Goal: Information Seeking & Learning: Learn about a topic

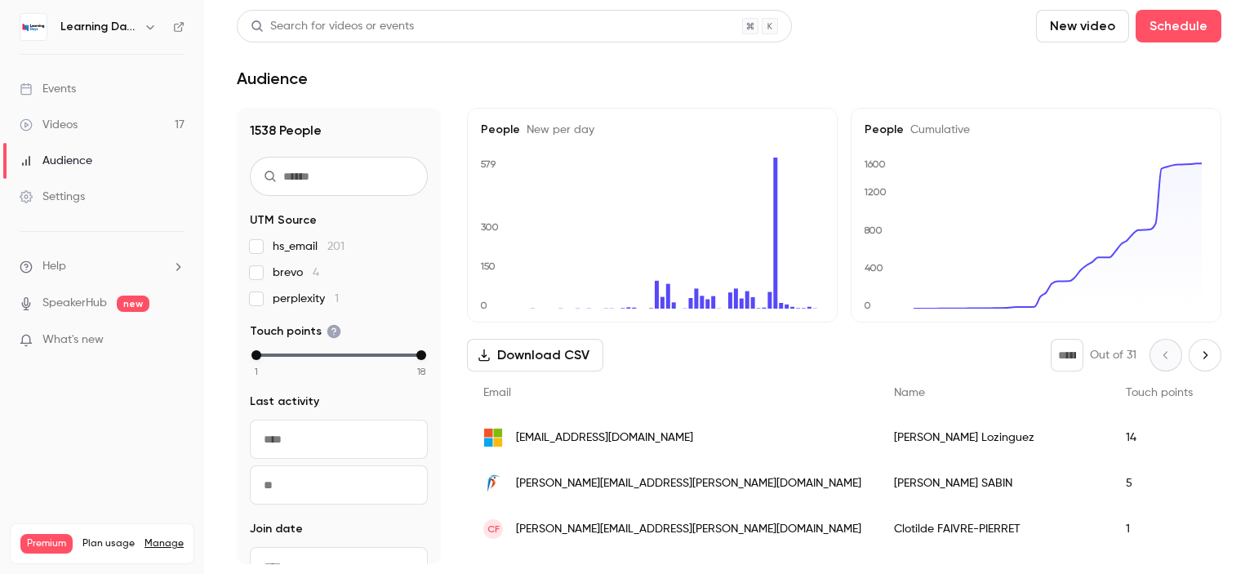
click at [56, 91] on div "Events" at bounding box center [48, 89] width 56 height 16
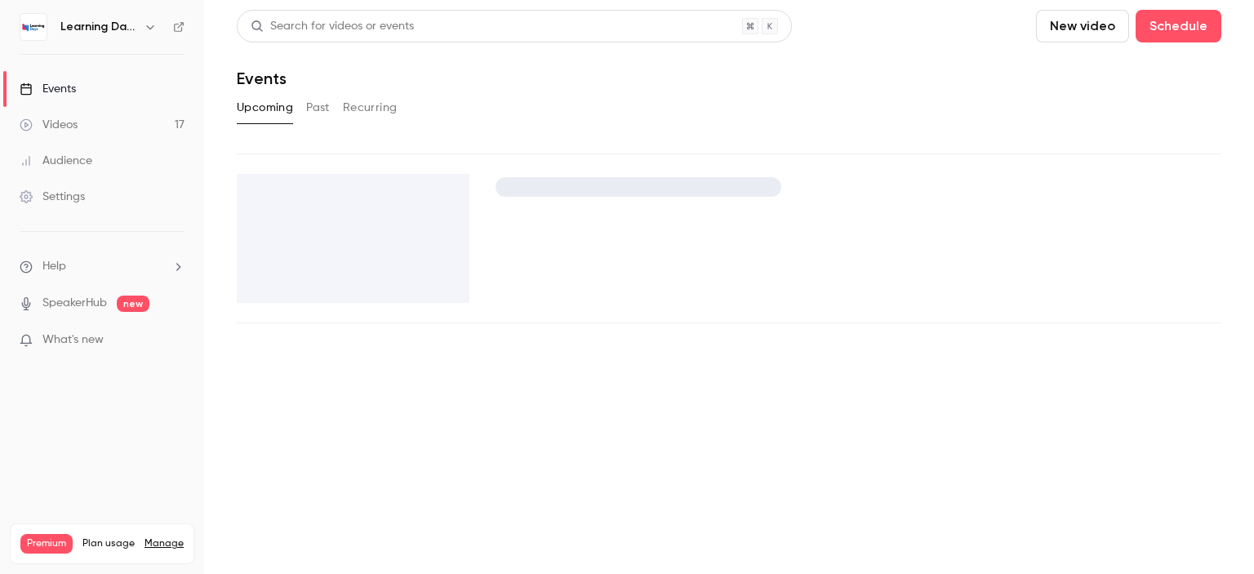
click at [73, 165] on div "Audience" at bounding box center [56, 161] width 73 height 16
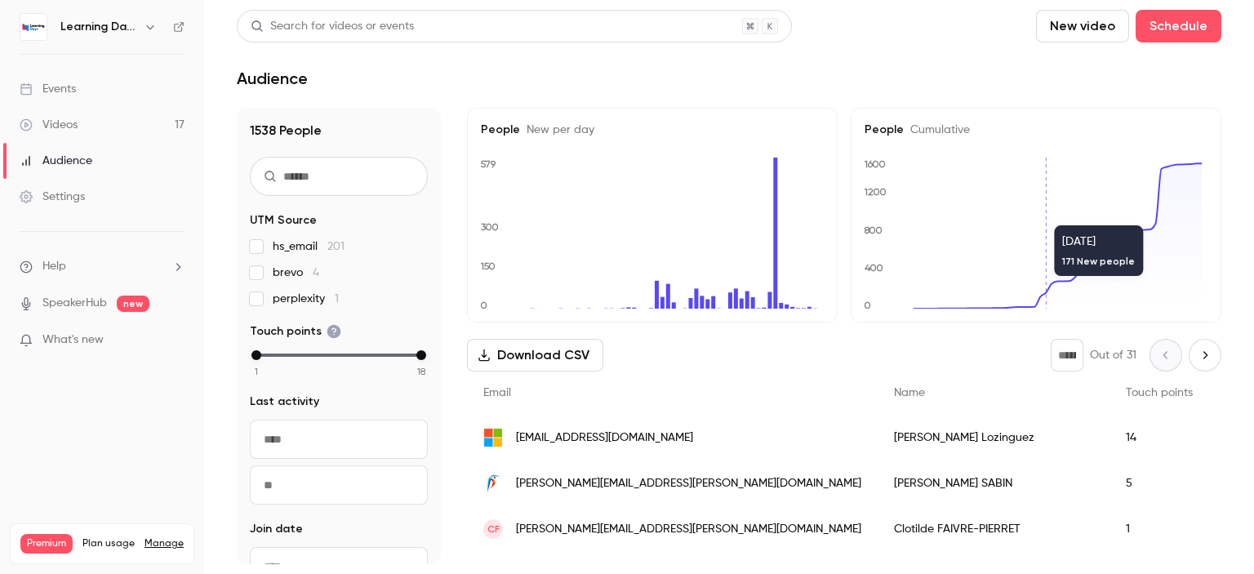
click at [607, 483] on span "[PERSON_NAME][EMAIL_ADDRESS][PERSON_NAME][DOMAIN_NAME]" at bounding box center [688, 483] width 345 height 17
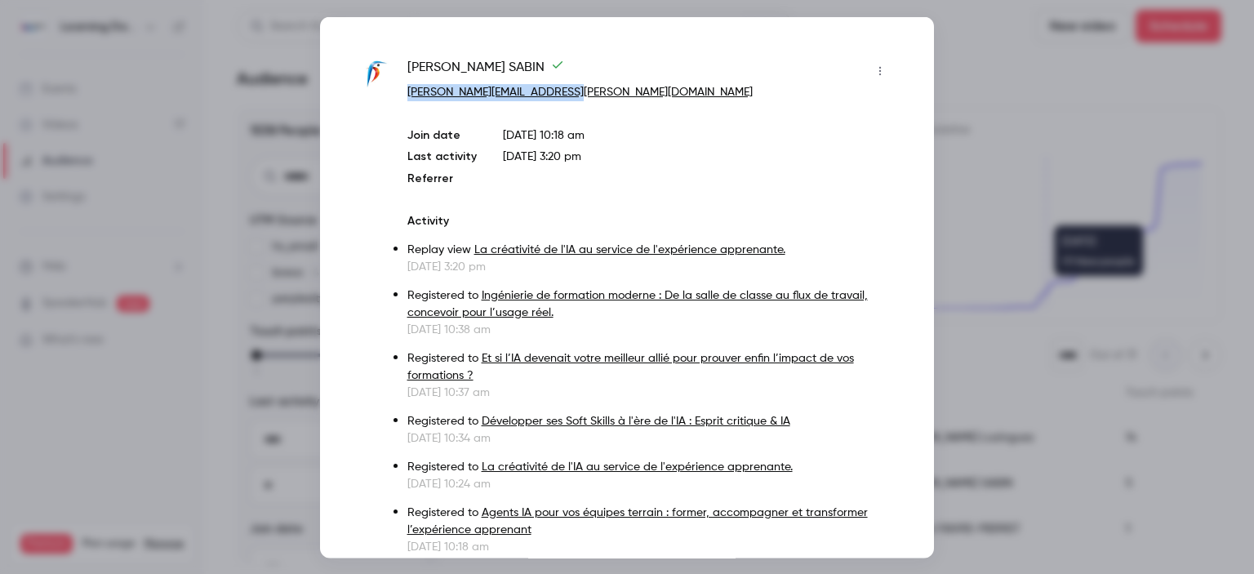
drag, startPoint x: 571, startPoint y: 88, endPoint x: 405, endPoint y: 91, distance: 166.6
click at [405, 91] on div "[PERSON_NAME] [PERSON_NAME][EMAIL_ADDRESS][PERSON_NAME][DOMAIN_NAME] Join date …" at bounding box center [627, 305] width 532 height 497
copy link "[PERSON_NAME][EMAIL_ADDRESS][PERSON_NAME][DOMAIN_NAME]"
click at [242, 185] on div at bounding box center [627, 287] width 1254 height 574
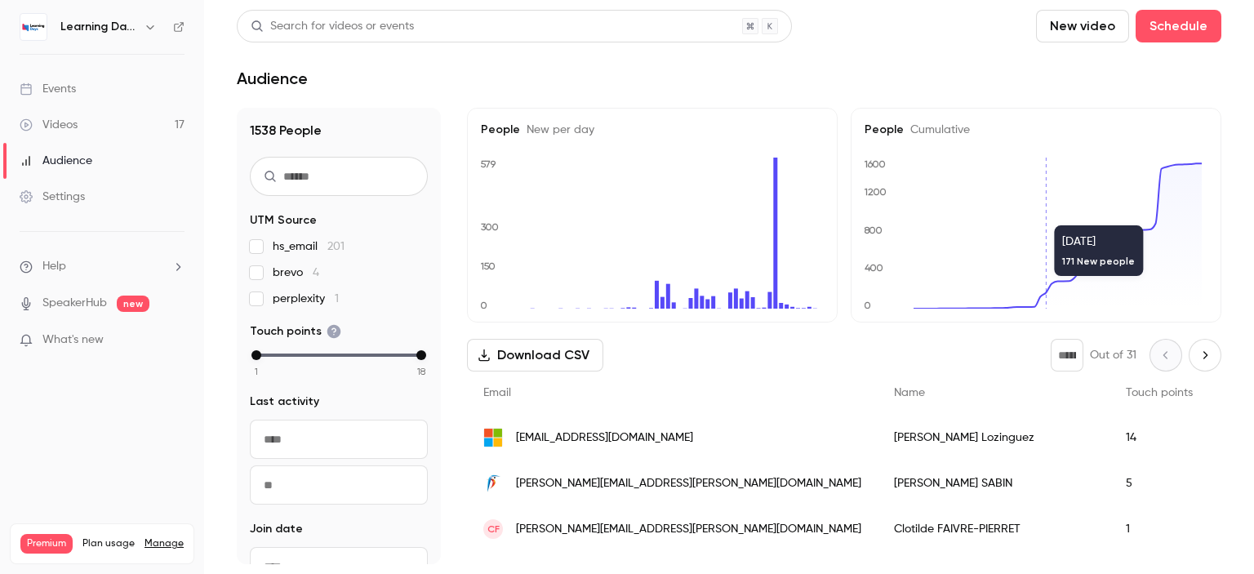
click at [74, 131] on div "Videos" at bounding box center [49, 125] width 58 height 16
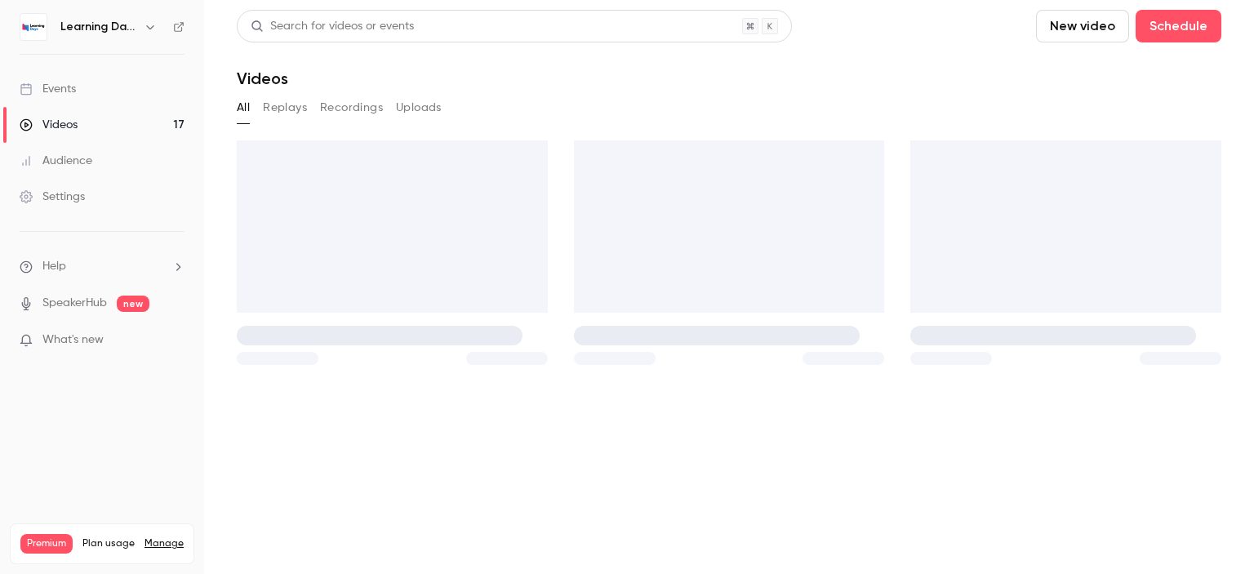
click at [80, 158] on div "Audience" at bounding box center [56, 161] width 73 height 16
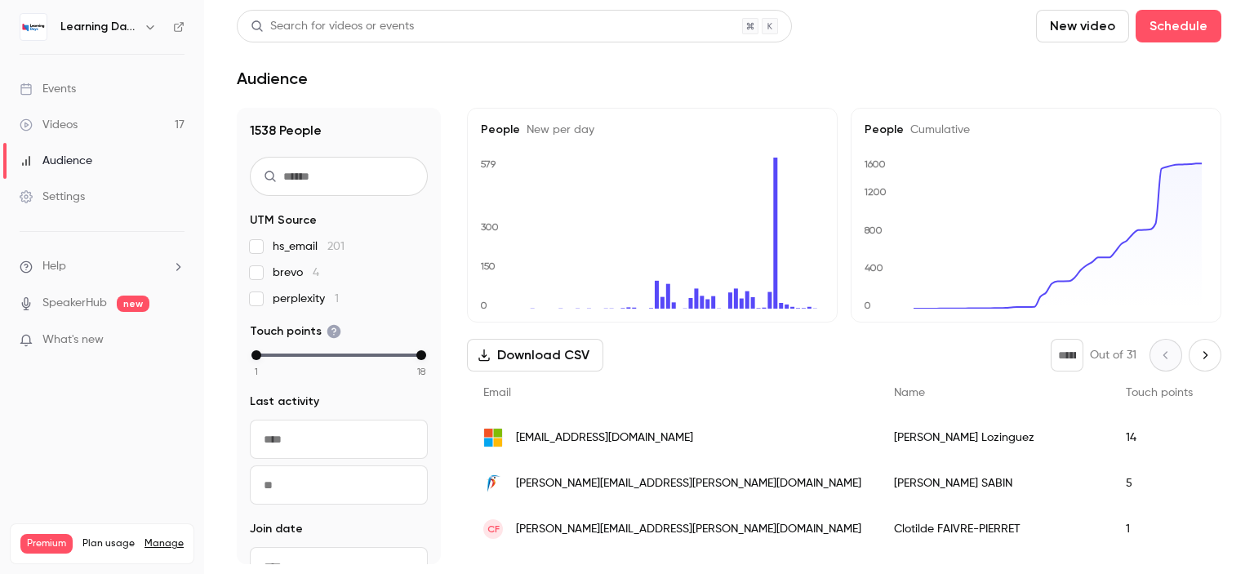
click at [65, 124] on div "Videos" at bounding box center [49, 125] width 58 height 16
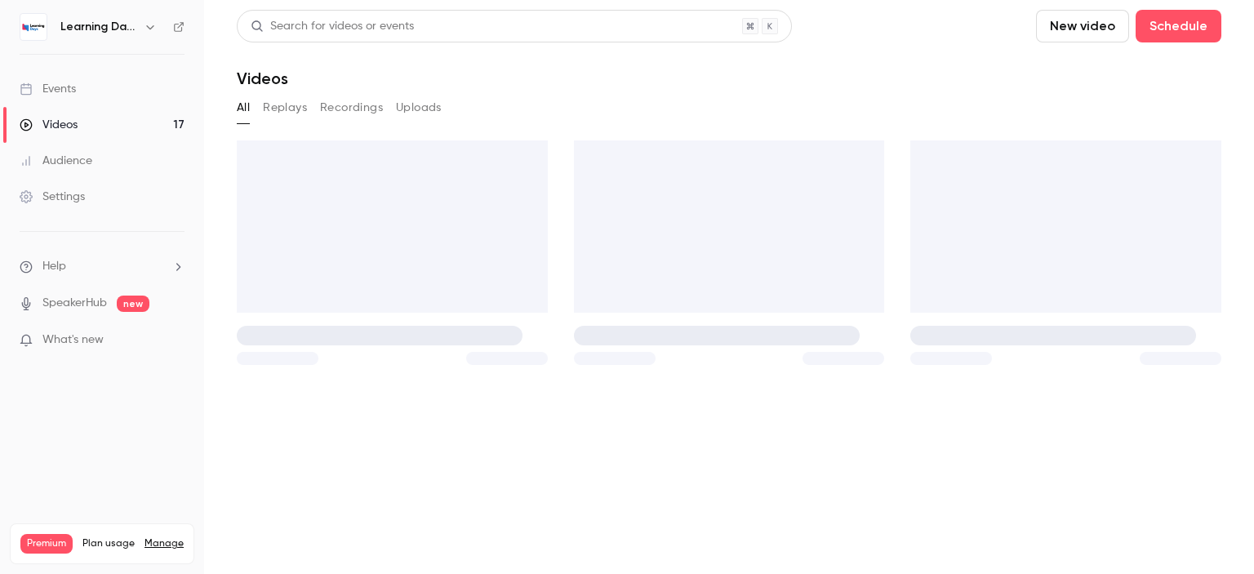
click at [87, 168] on div "Audience" at bounding box center [56, 161] width 73 height 16
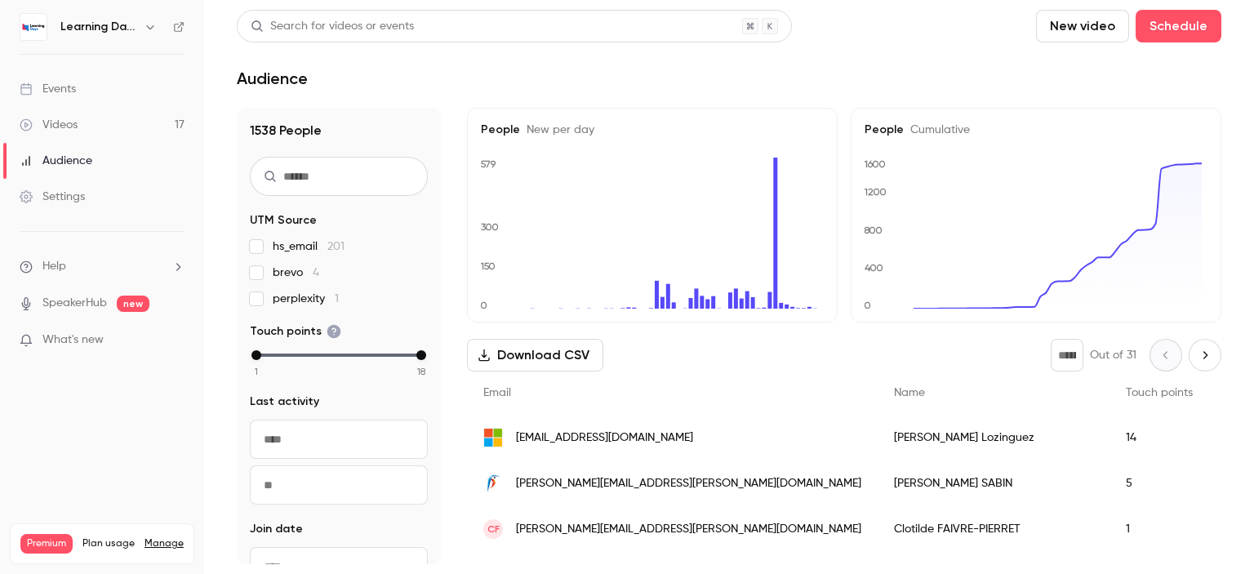
click at [90, 127] on link "Videos 17" at bounding box center [102, 125] width 204 height 36
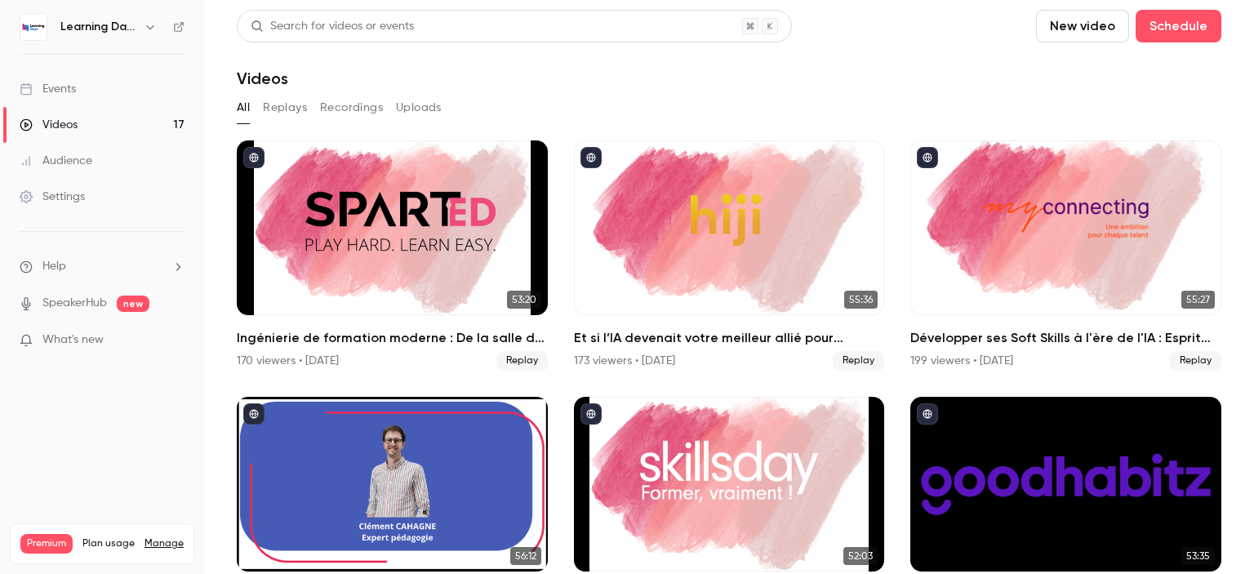
click at [100, 159] on link "Audience" at bounding box center [102, 161] width 204 height 36
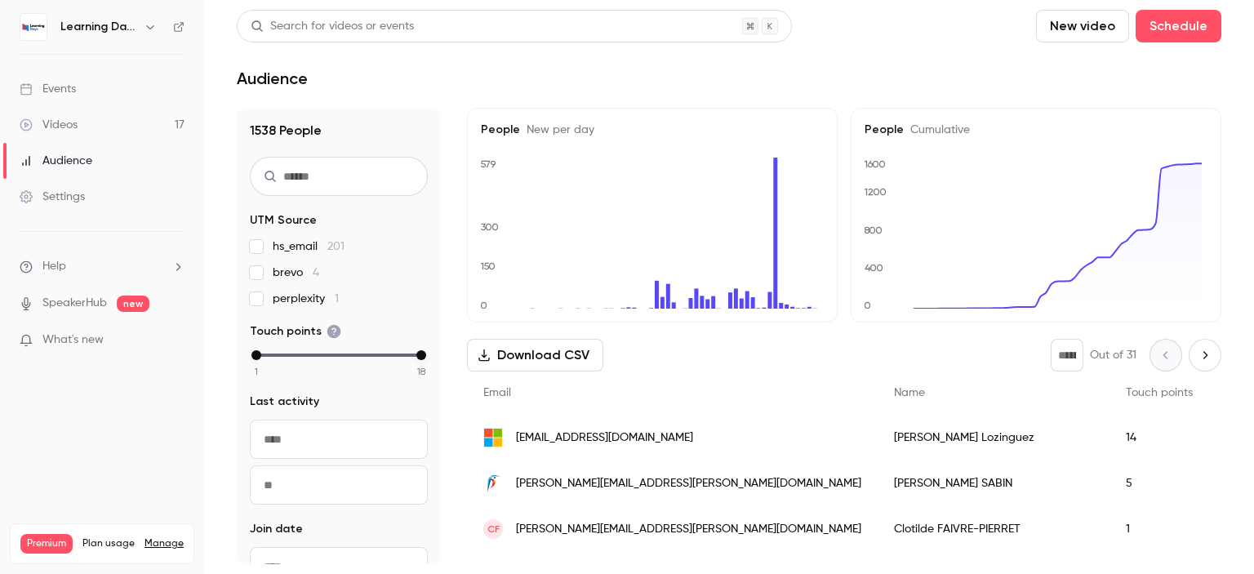
click at [95, 94] on link "Events" at bounding box center [102, 89] width 204 height 36
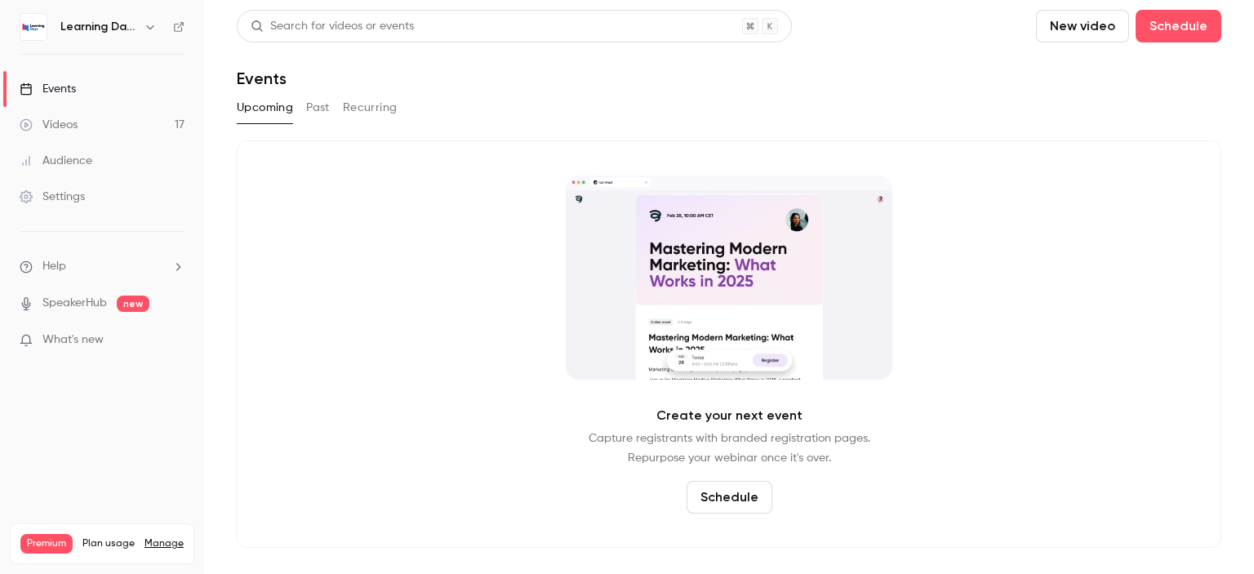
click at [106, 145] on link "Audience" at bounding box center [102, 161] width 204 height 36
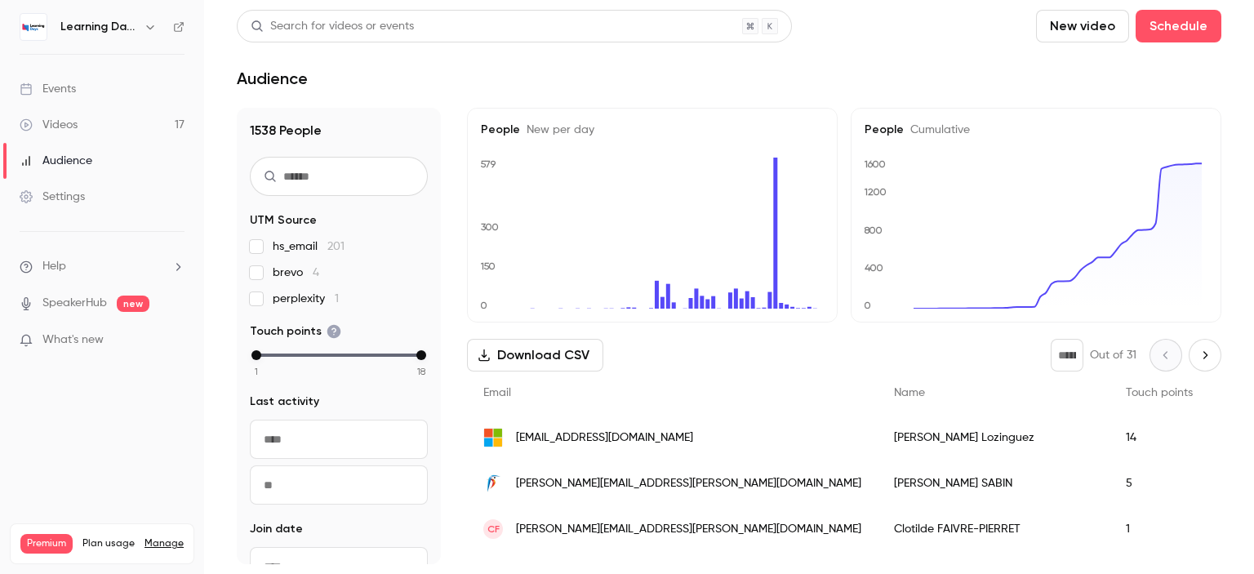
click at [85, 87] on link "Events" at bounding box center [102, 89] width 204 height 36
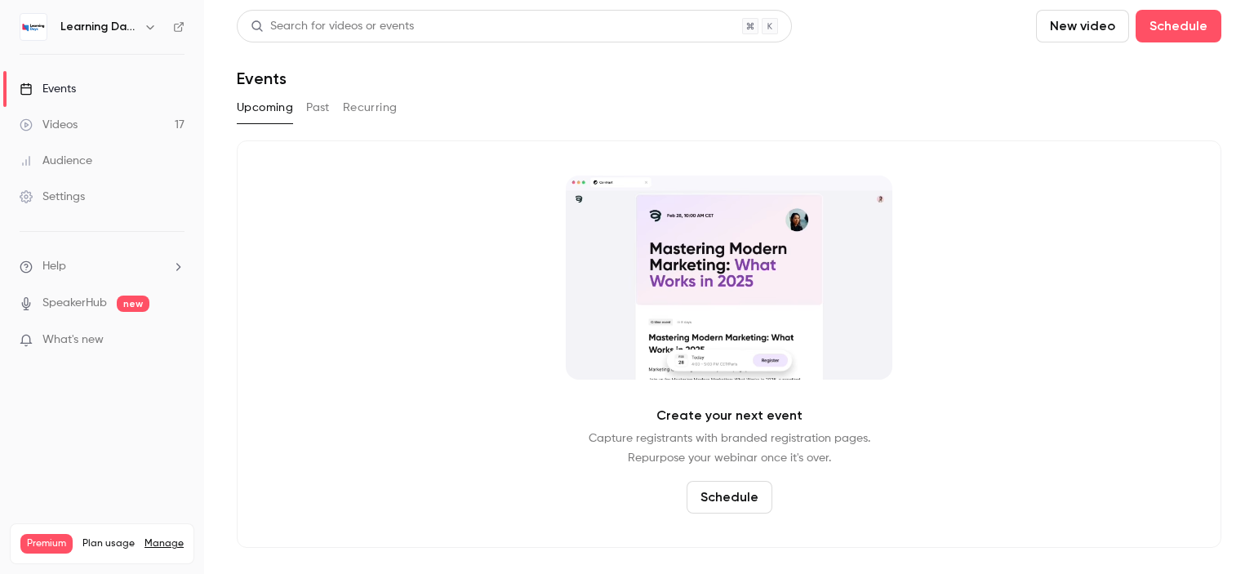
click at [108, 147] on link "Audience" at bounding box center [102, 161] width 204 height 36
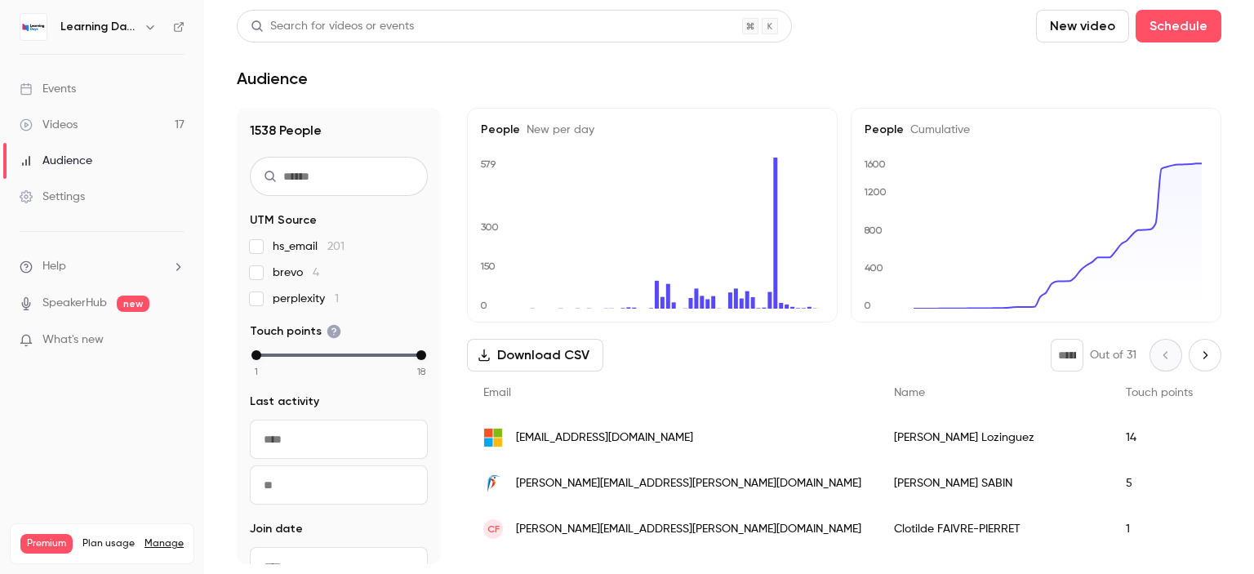
click at [83, 94] on link "Events" at bounding box center [102, 89] width 204 height 36
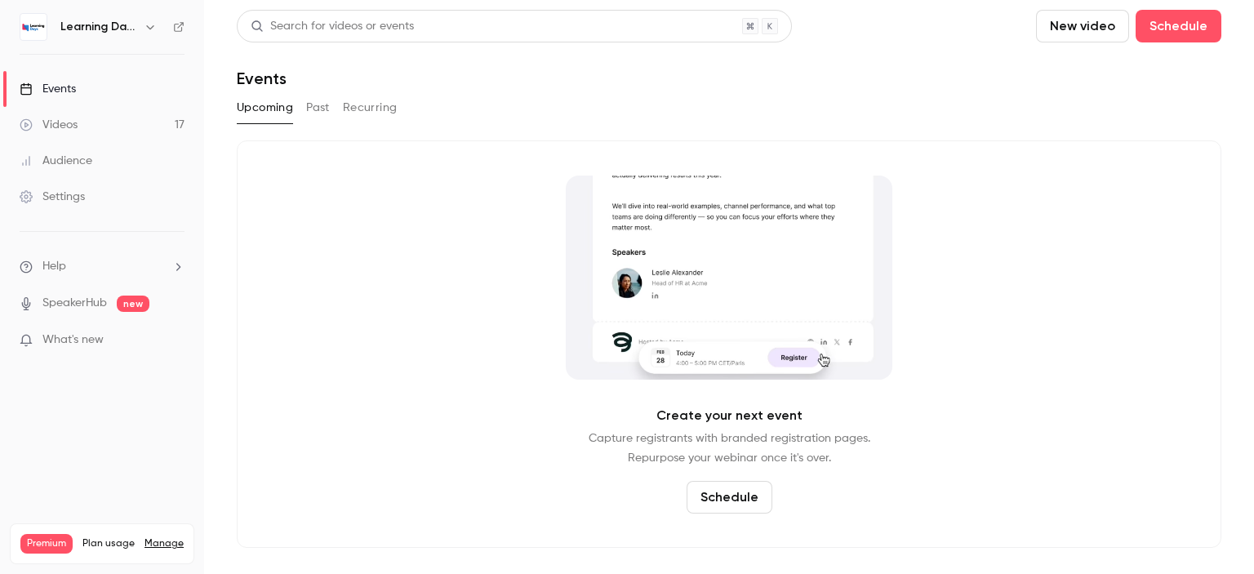
click at [95, 131] on link "Videos 17" at bounding box center [102, 125] width 204 height 36
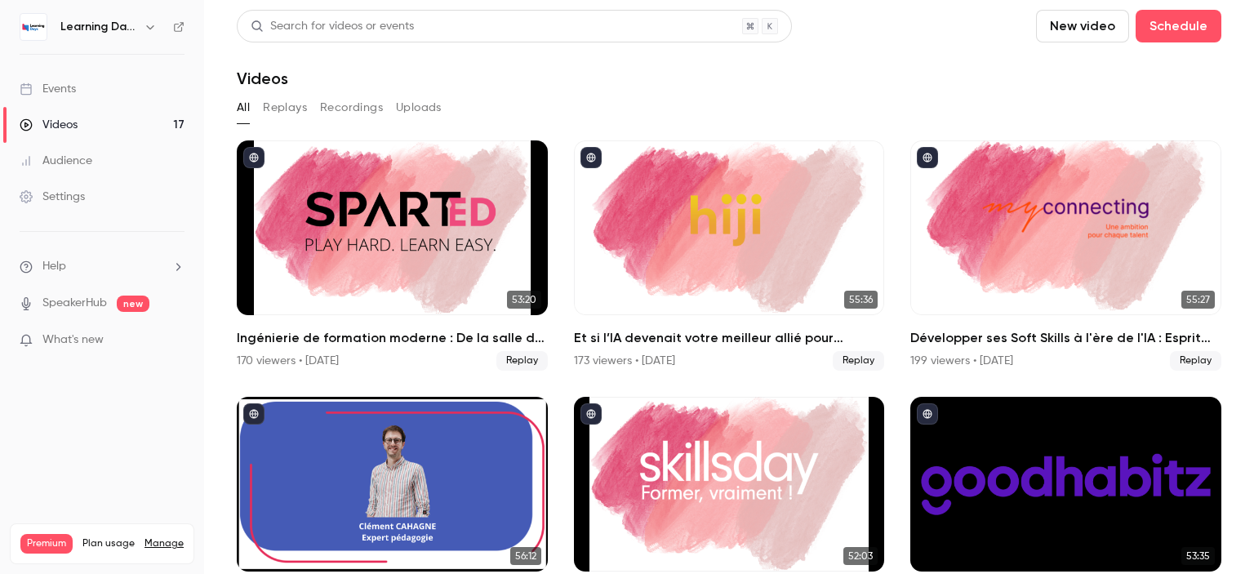
scroll to position [1084, 0]
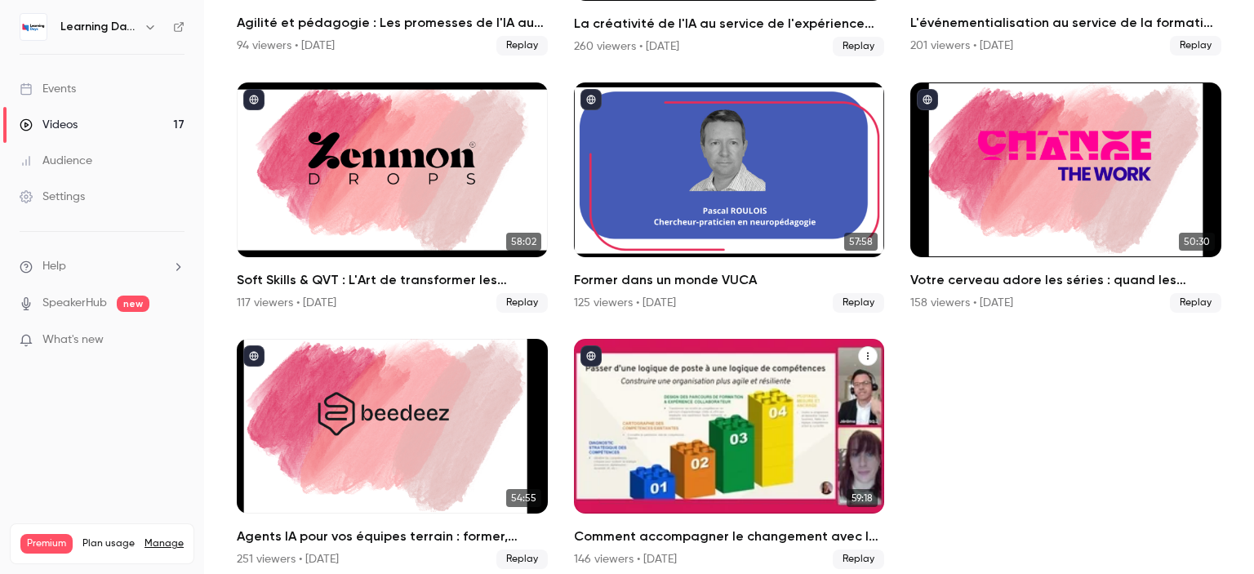
click at [695, 509] on link "59:18 Comment accompagner le changement avec le skills-based learning ? 146 vie…" at bounding box center [729, 454] width 311 height 230
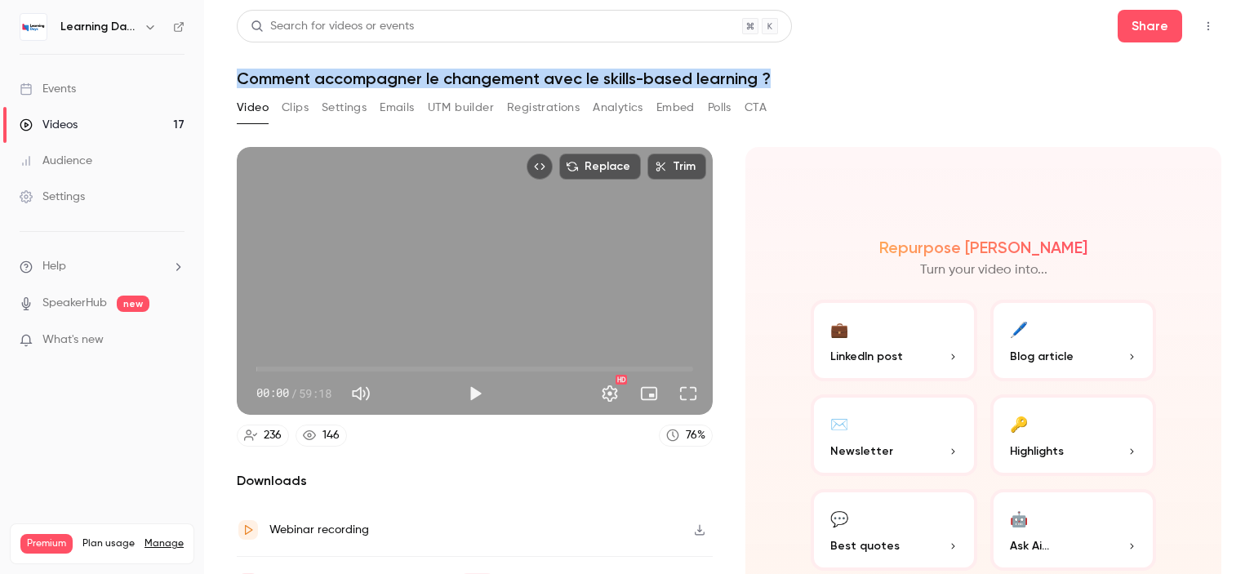
drag, startPoint x: 789, startPoint y: 81, endPoint x: 232, endPoint y: 83, distance: 556.8
click at [232, 83] on main "Search for videos or events Share Comment accompagner le changement avec le ski…" at bounding box center [729, 287] width 1050 height 574
copy h1 "Comment accompagner le changement avec le skills-based learning ?"
click at [307, 110] on button "Clips" at bounding box center [295, 108] width 27 height 26
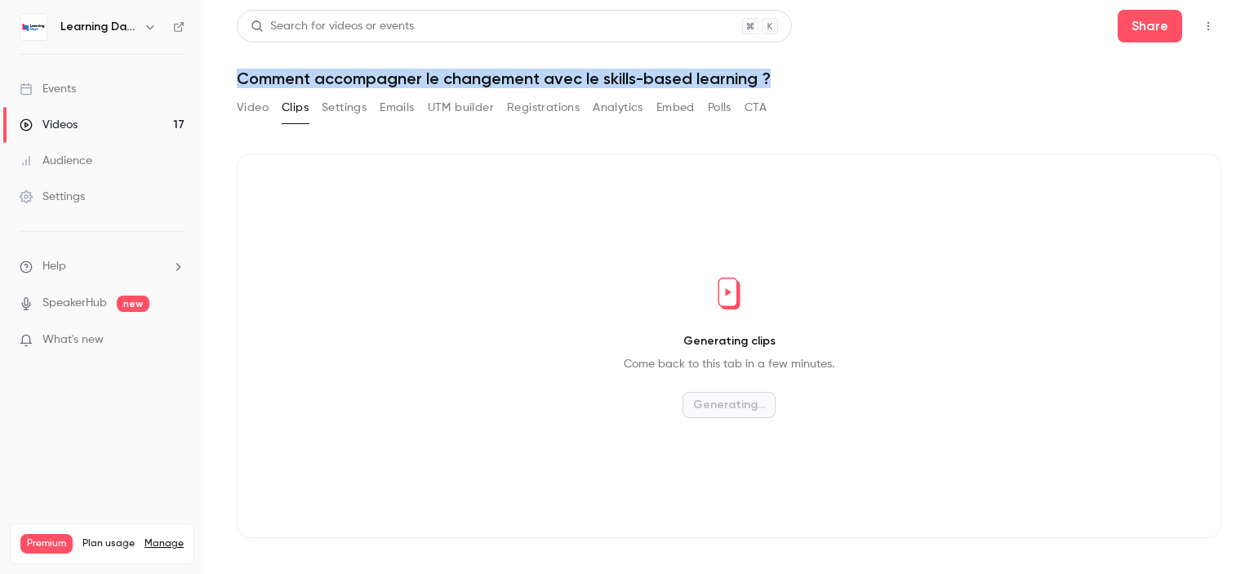
click at [351, 110] on button "Settings" at bounding box center [344, 108] width 45 height 26
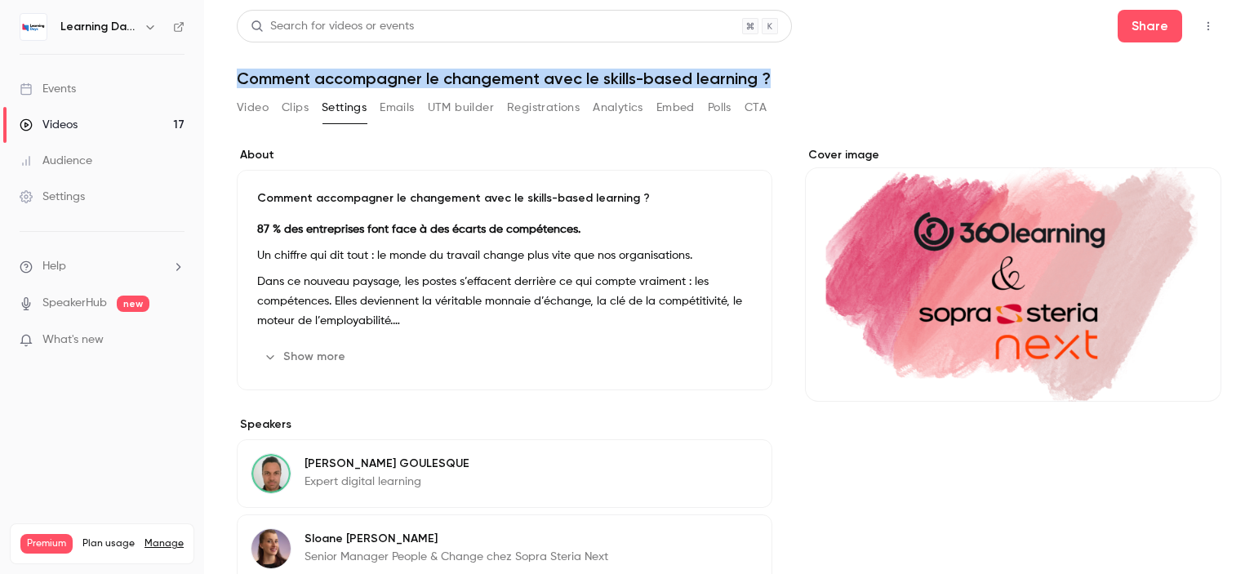
click at [78, 84] on link "Events" at bounding box center [102, 89] width 204 height 36
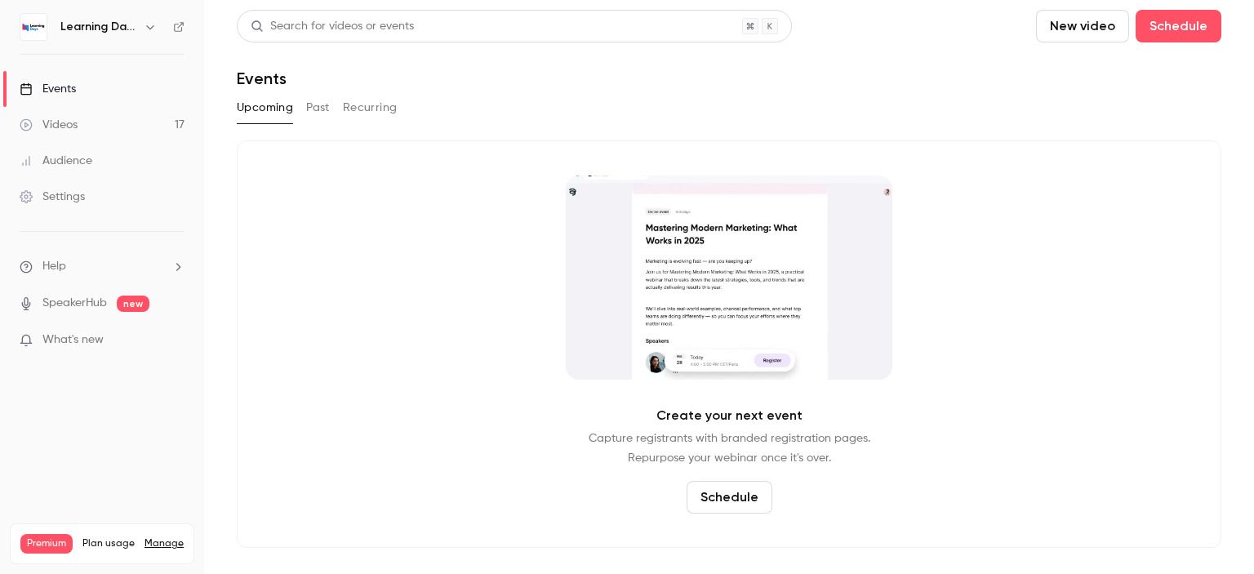
click at [323, 104] on button "Past" at bounding box center [318, 108] width 24 height 26
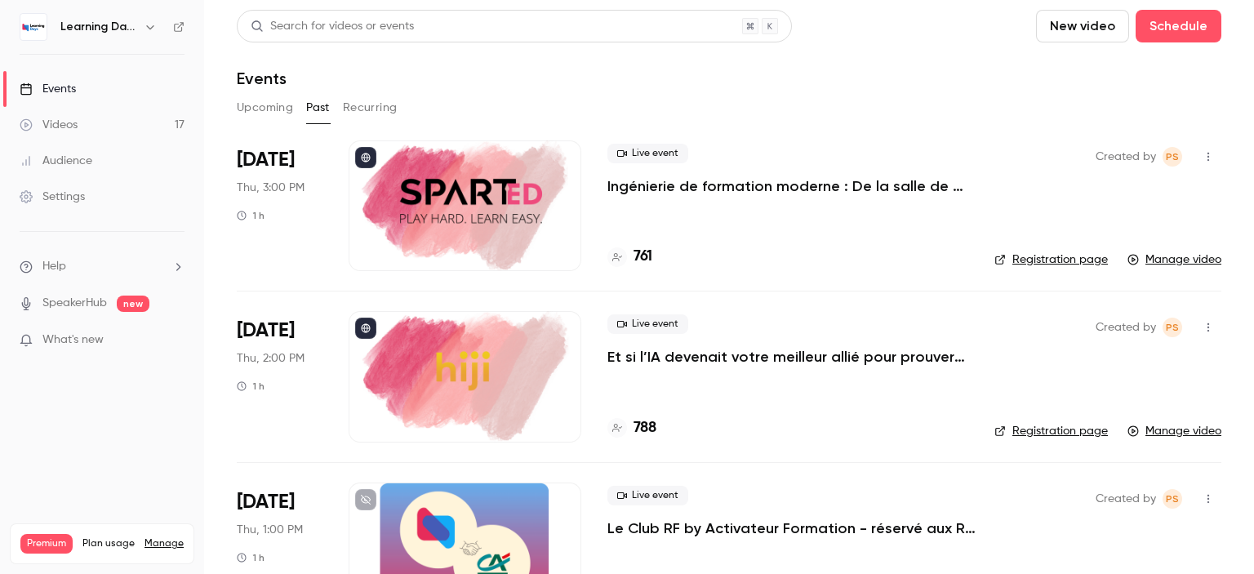
scroll to position [3141, 0]
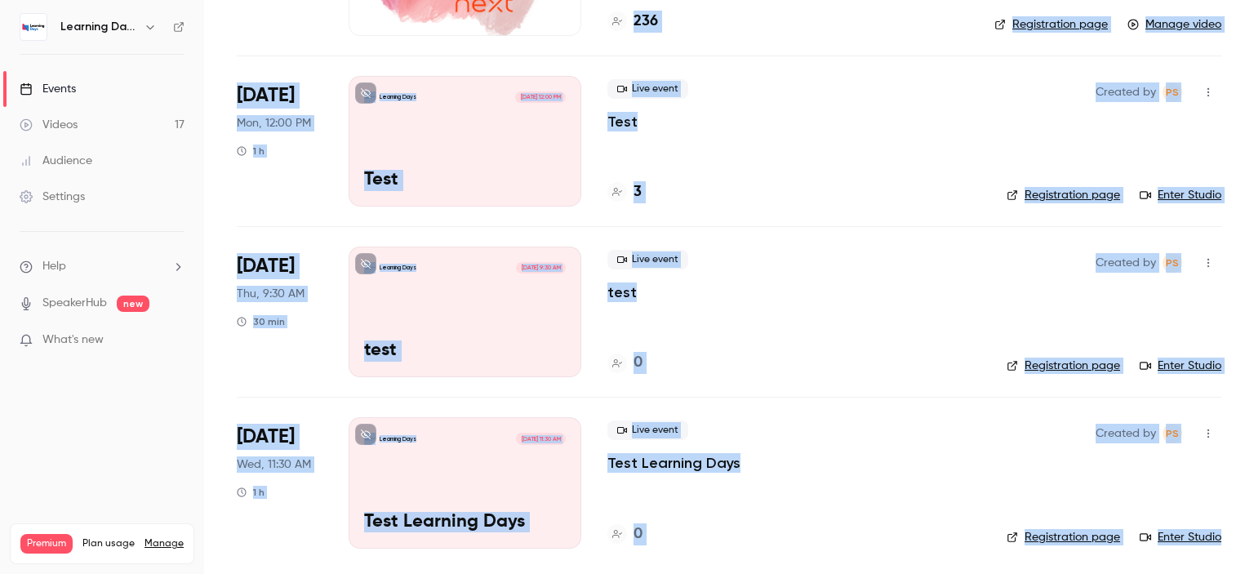
drag, startPoint x: 1253, startPoint y: 83, endPoint x: 1253, endPoint y: 606, distance: 522.5
click at [1253, 573] on html "Learning Days Events Videos 17 Audience Settings Help SpeakerHub new What's new…" at bounding box center [627, 351] width 1254 height 702
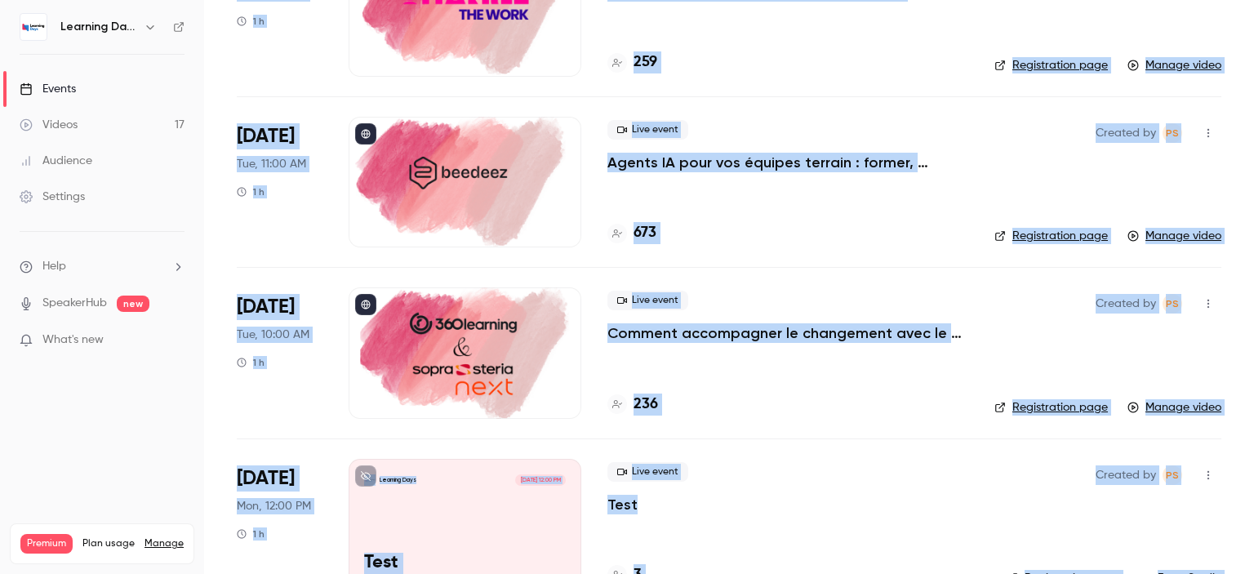
scroll to position [2723, 0]
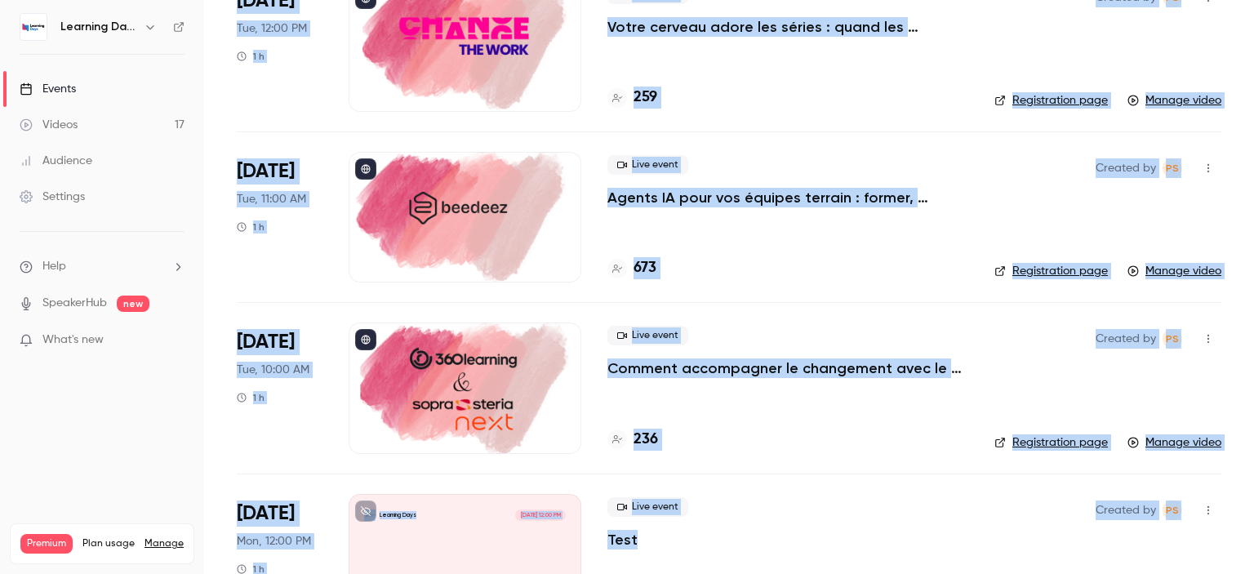
click at [811, 371] on p "Comment accompagner le changement avec le skills-based learning ?" at bounding box center [787, 368] width 361 height 20
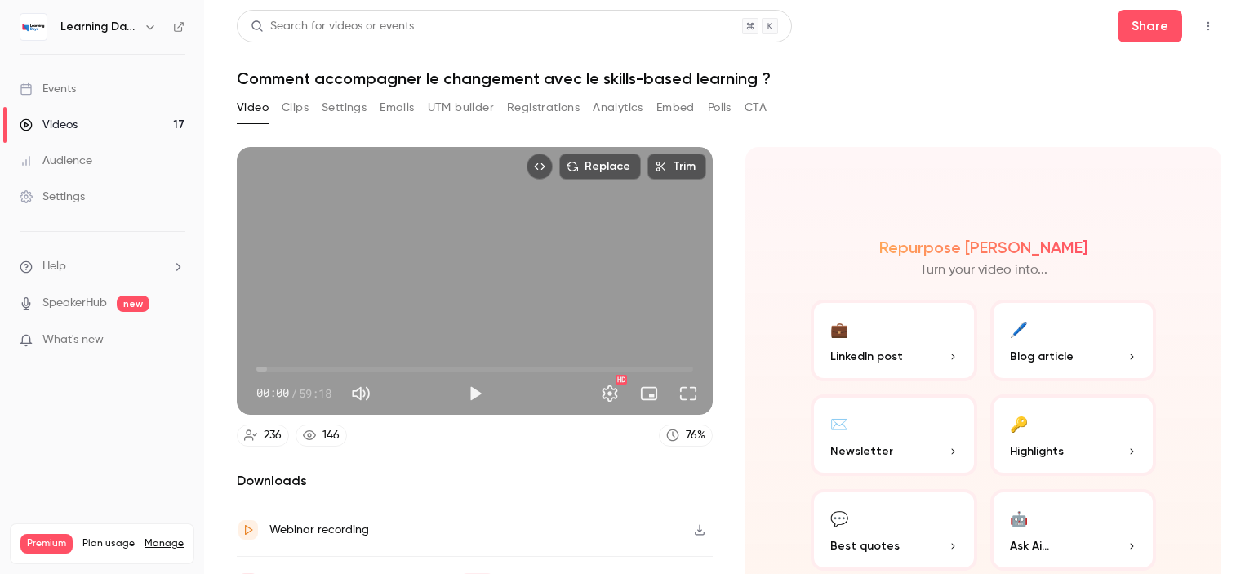
click at [721, 104] on button "Polls" at bounding box center [720, 108] width 24 height 26
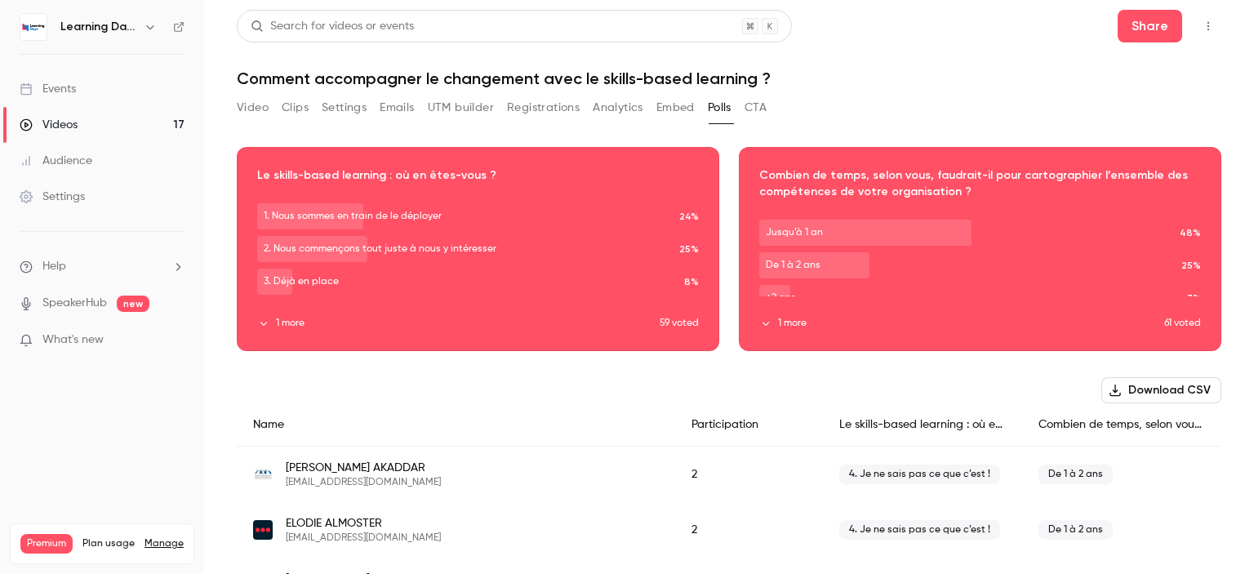
click at [545, 101] on button "Registrations" at bounding box center [543, 108] width 73 height 26
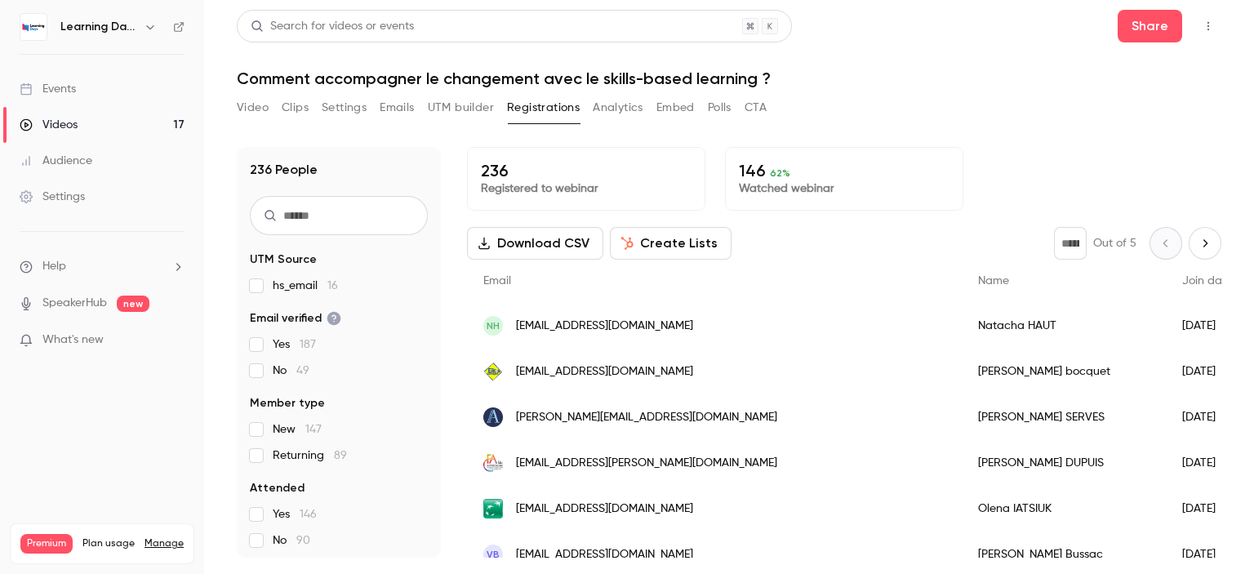
click at [619, 101] on button "Analytics" at bounding box center [618, 108] width 51 height 26
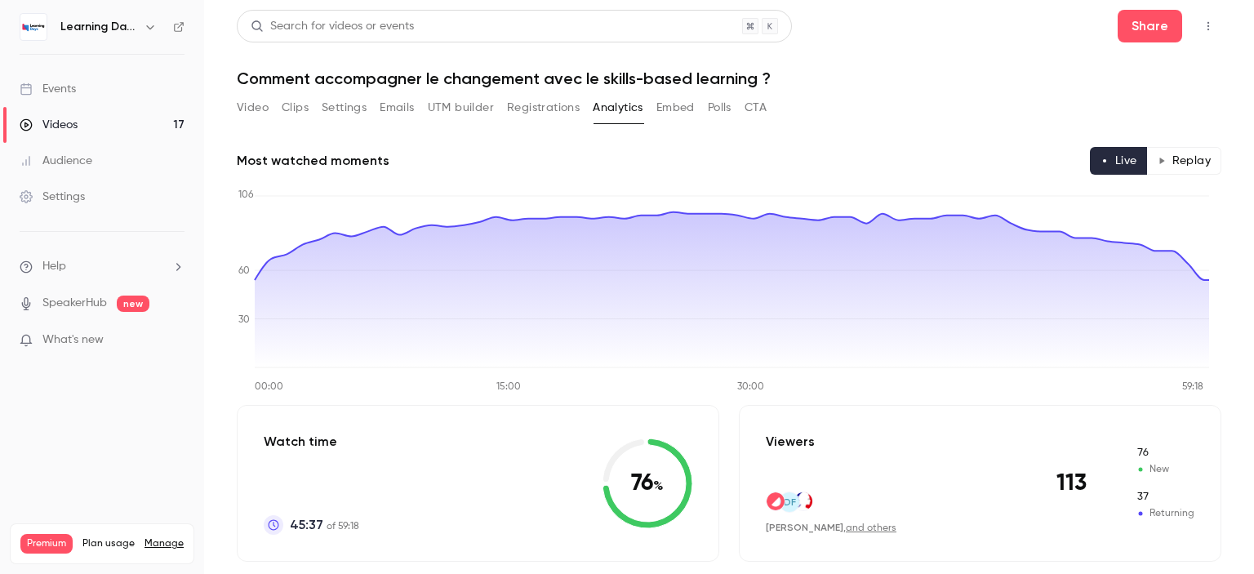
click at [553, 106] on button "Registrations" at bounding box center [543, 108] width 73 height 26
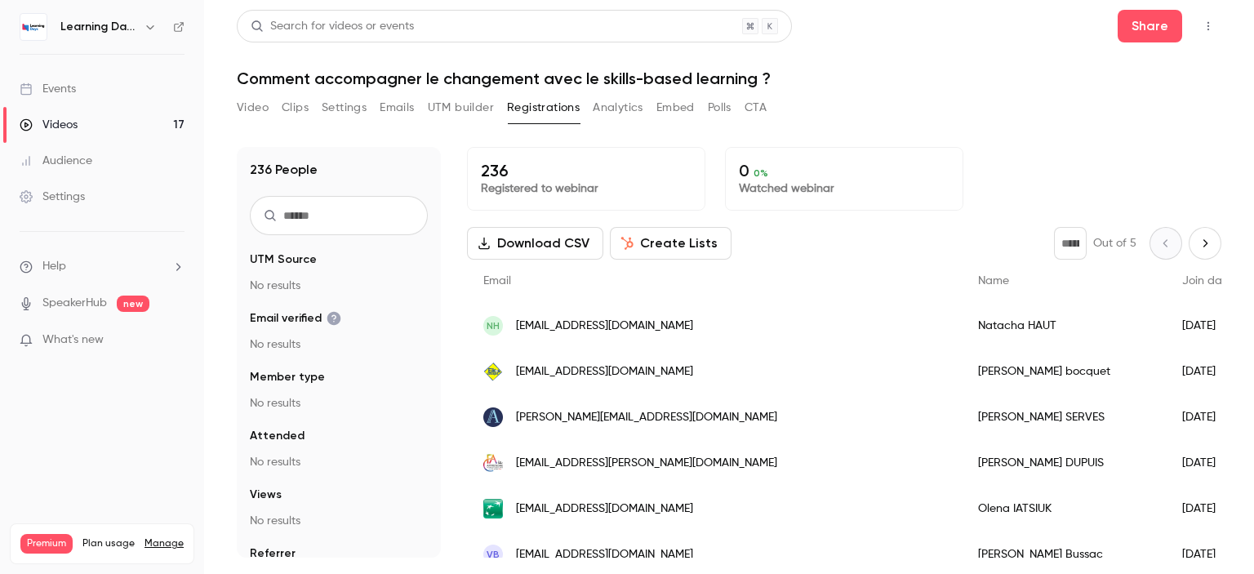
click at [465, 106] on button "UTM builder" at bounding box center [461, 108] width 66 height 26
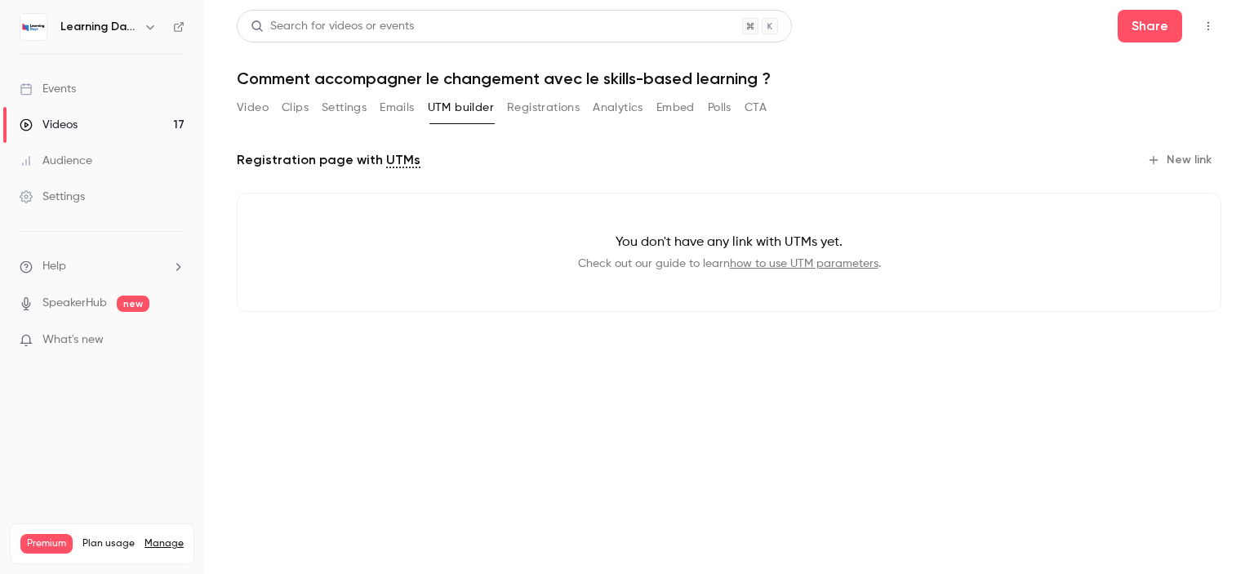
click at [402, 109] on button "Emails" at bounding box center [397, 108] width 34 height 26
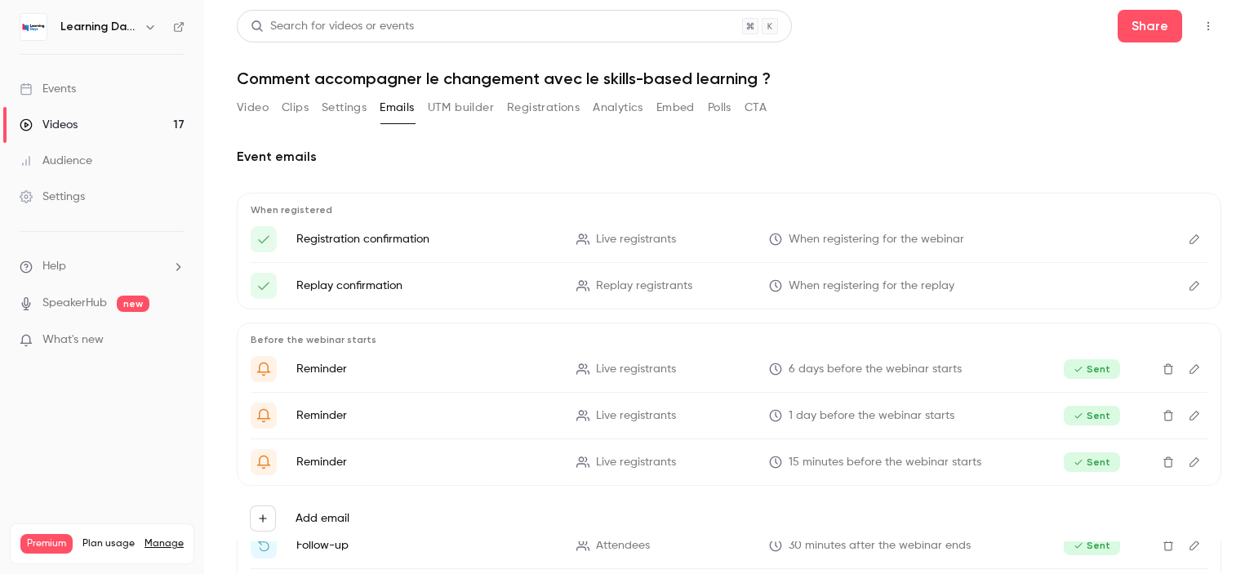
click at [695, 109] on button "Embed" at bounding box center [675, 108] width 38 height 26
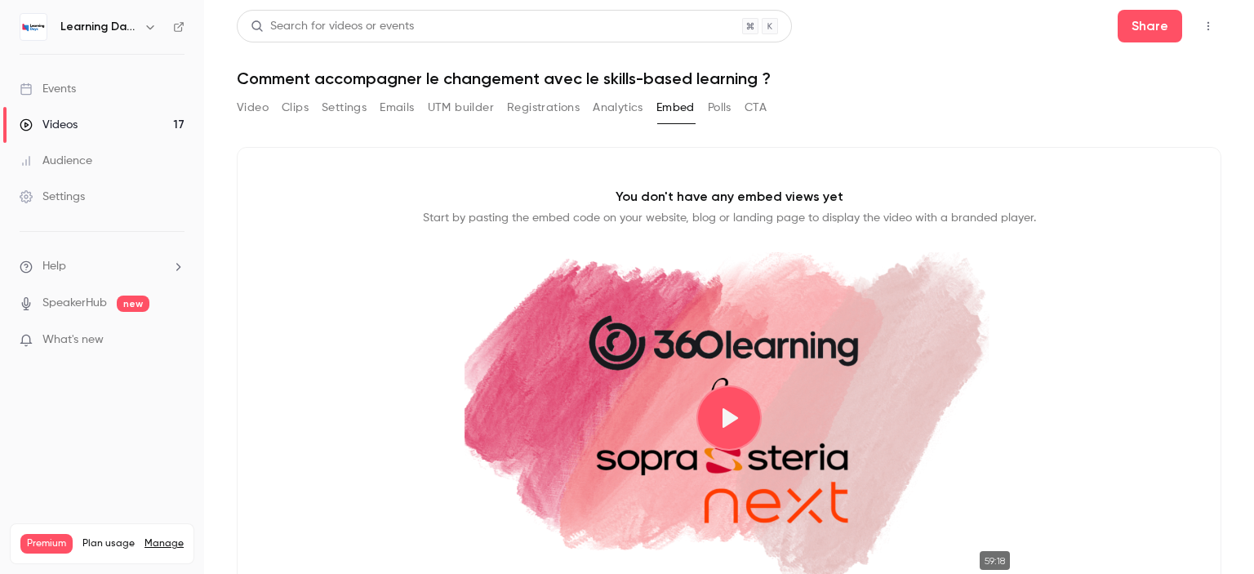
drag, startPoint x: 1253, startPoint y: 107, endPoint x: 1209, endPoint y: 87, distance: 48.6
click at [1209, 87] on main "Search for videos or events Share Comment accompagner le changement avec le ski…" at bounding box center [729, 287] width 1050 height 574
click at [757, 103] on button "CTA" at bounding box center [756, 108] width 22 height 26
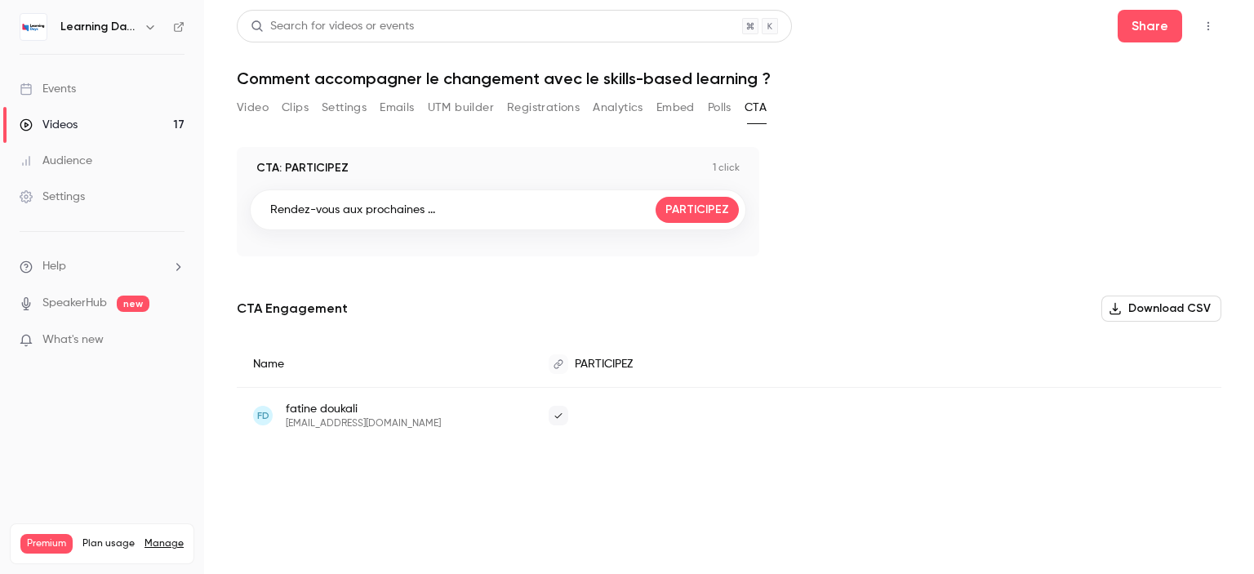
click at [717, 106] on button "Polls" at bounding box center [720, 108] width 24 height 26
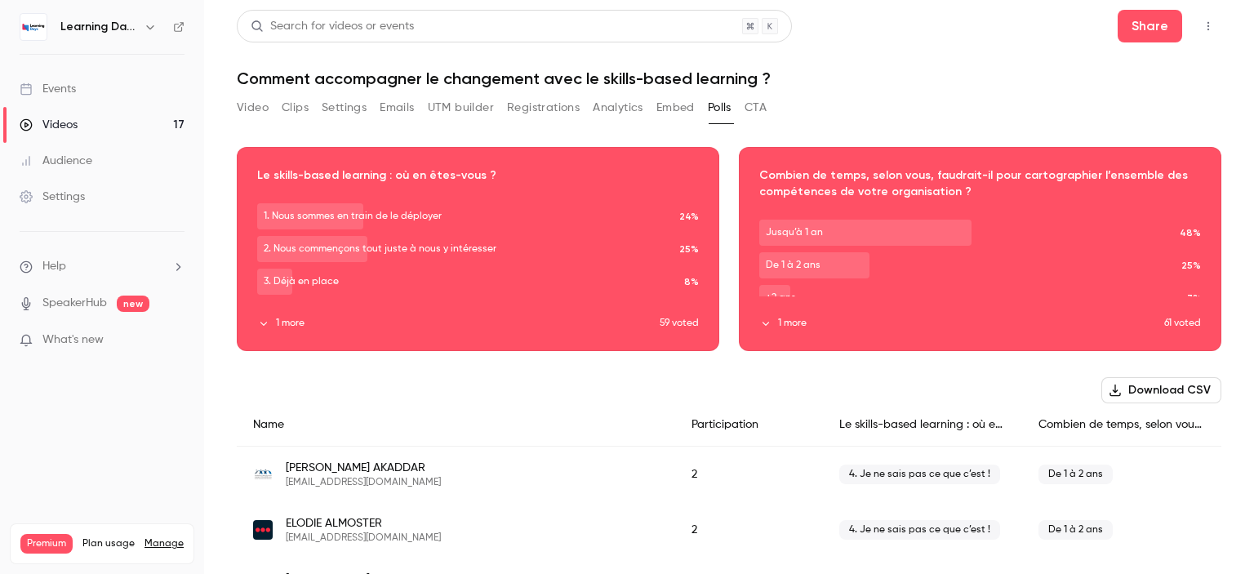
click at [77, 86] on link "Events" at bounding box center [102, 89] width 204 height 36
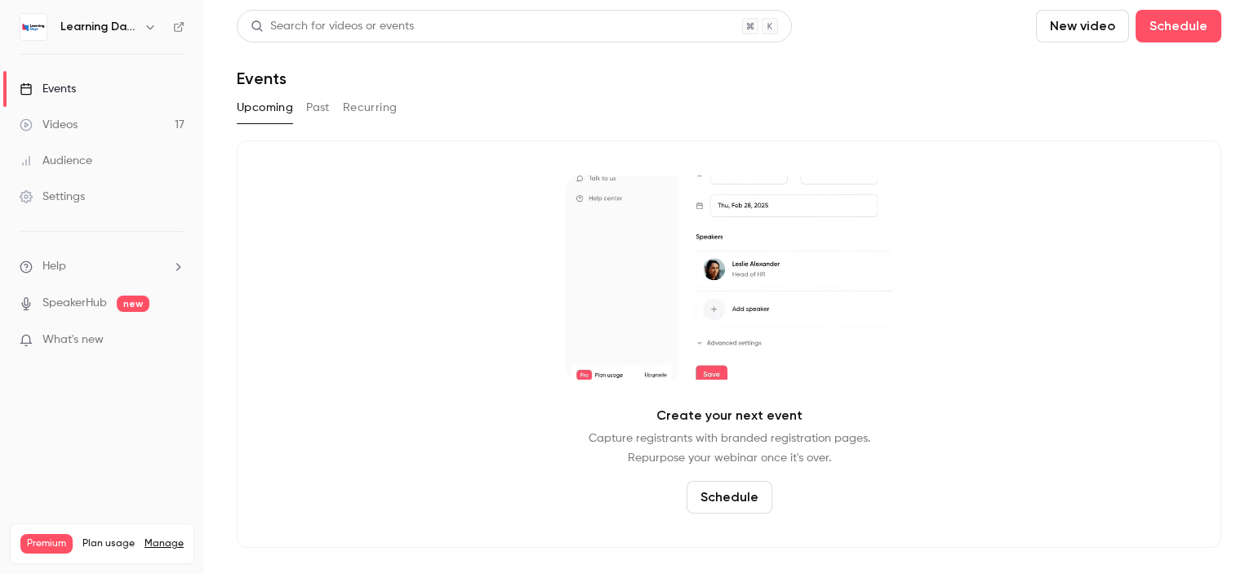
click at [325, 116] on button "Past" at bounding box center [318, 108] width 24 height 26
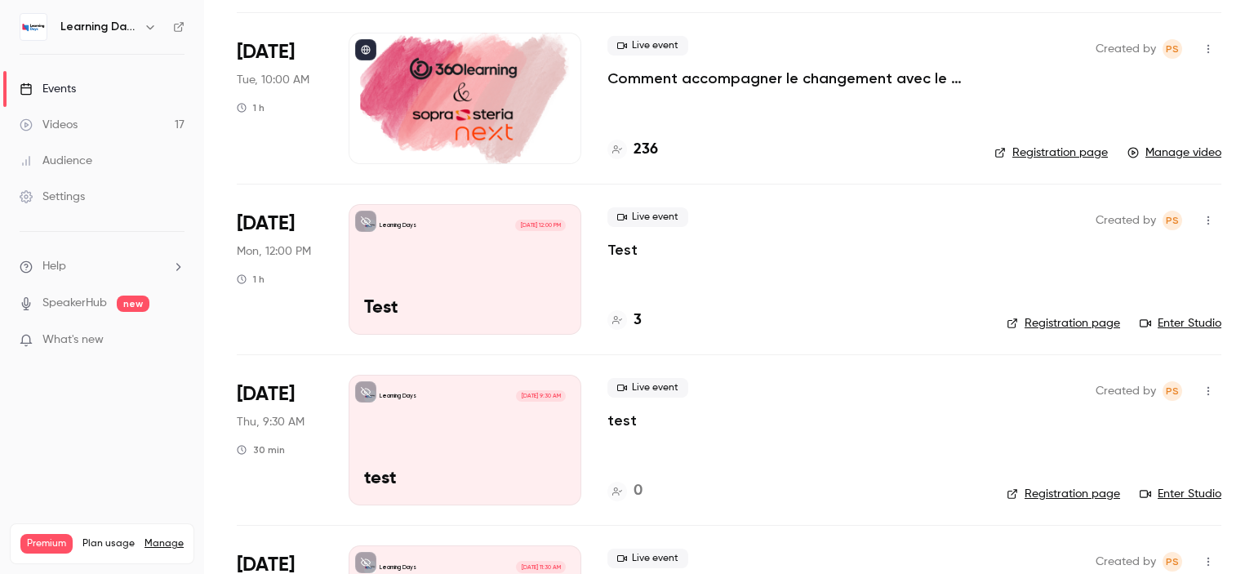
scroll to position [2972, 0]
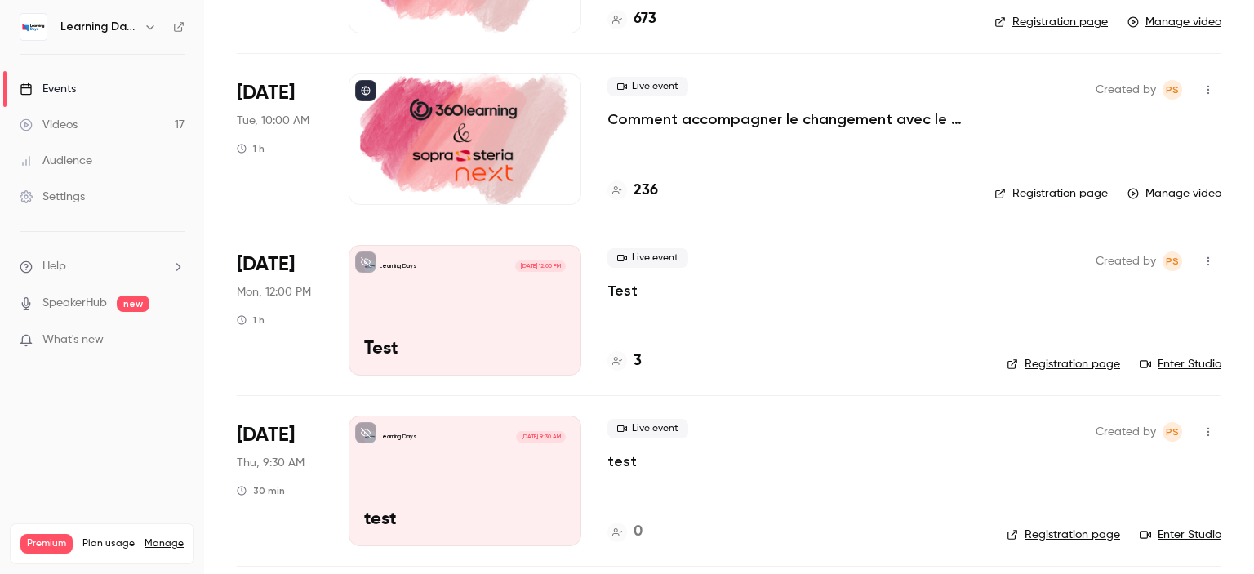
click at [465, 122] on div at bounding box center [465, 138] width 233 height 131
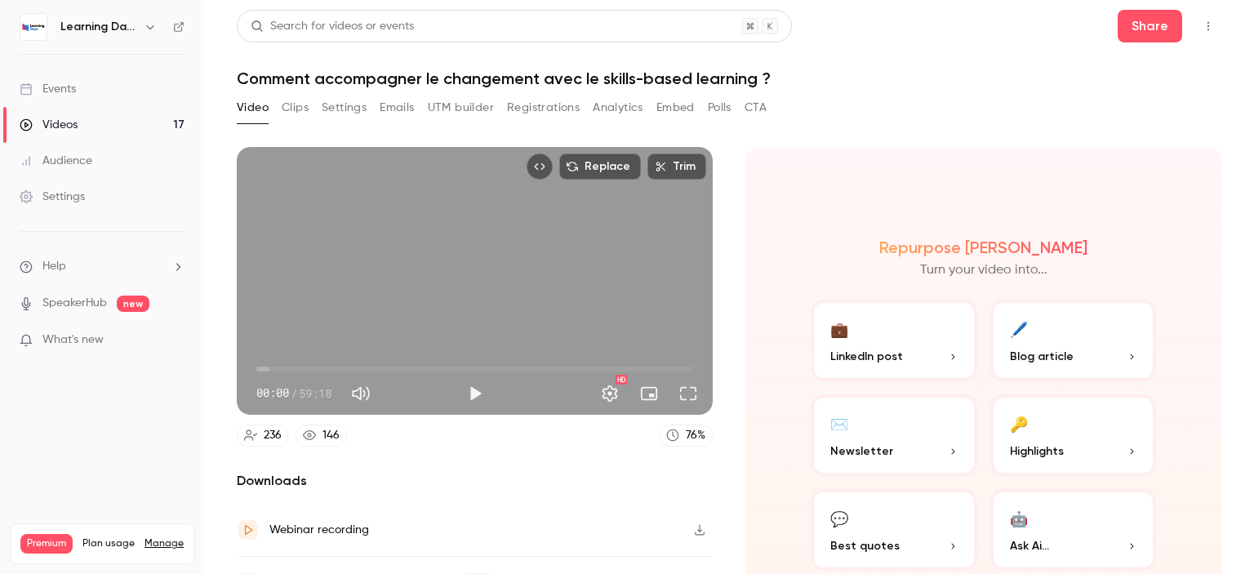
click at [1235, 140] on main "Search for videos or events Share Comment accompagner le changement avec le ski…" at bounding box center [729, 287] width 1050 height 574
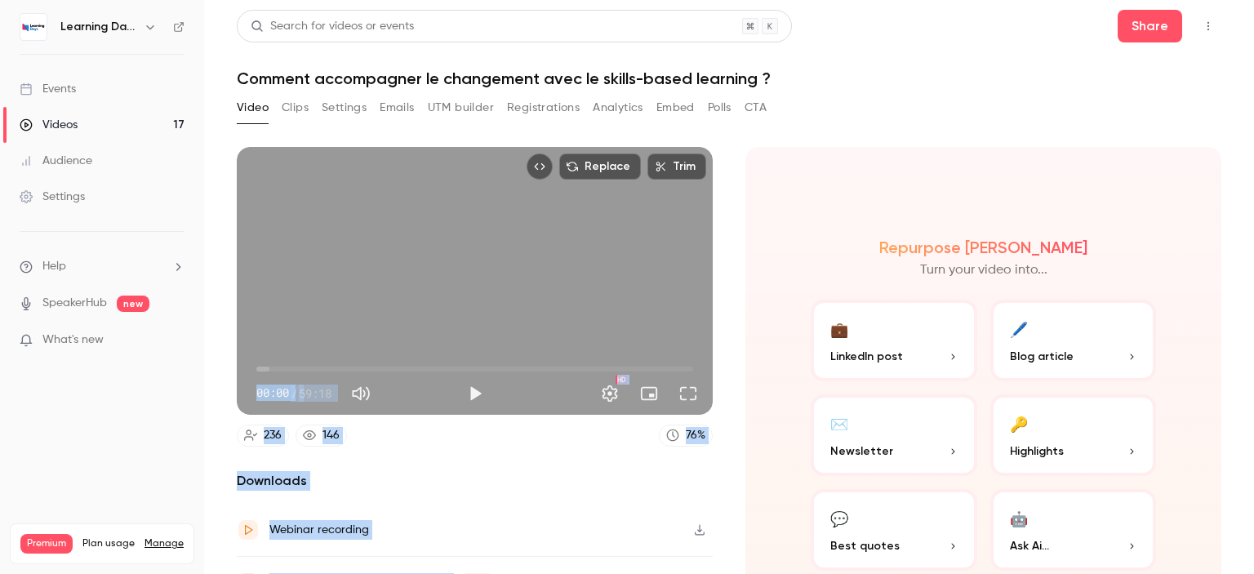
scroll to position [83, 0]
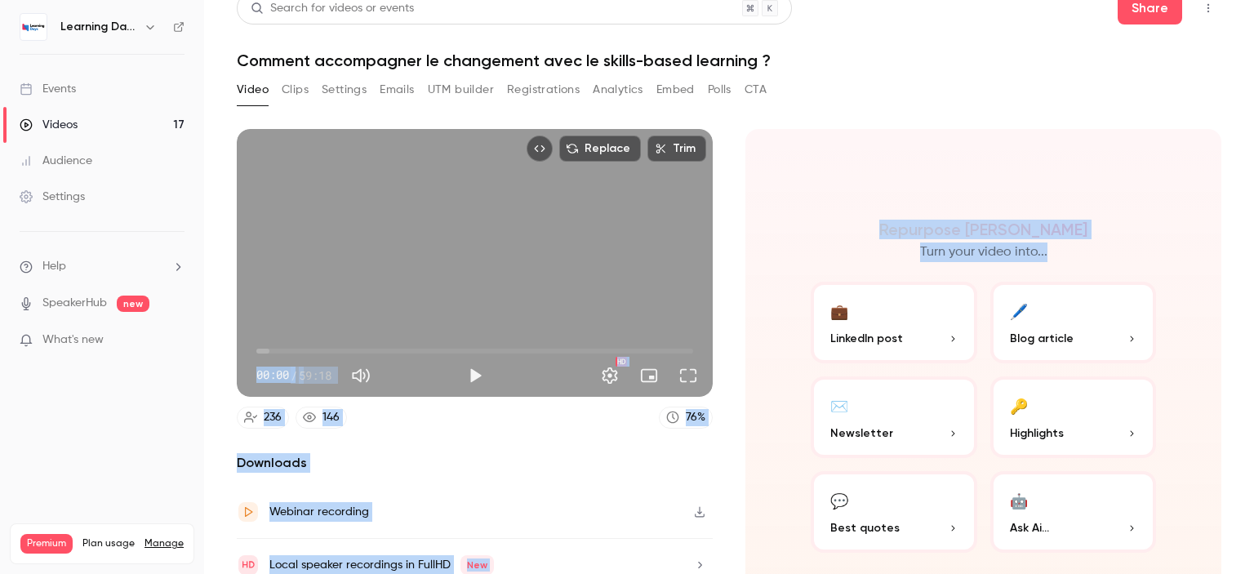
drag, startPoint x: 1253, startPoint y: 110, endPoint x: 1236, endPoint y: 113, distance: 17.3
click at [1236, 113] on main "Search for videos or events Share Comment accompagner le changement avec le ski…" at bounding box center [729, 287] width 1050 height 574
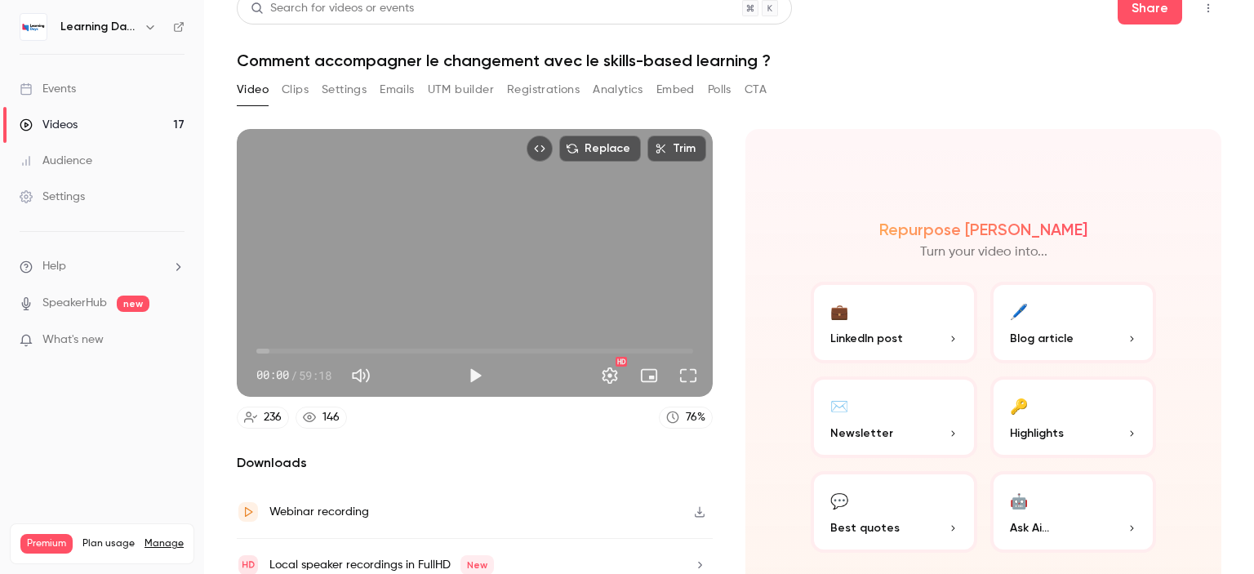
scroll to position [7, 0]
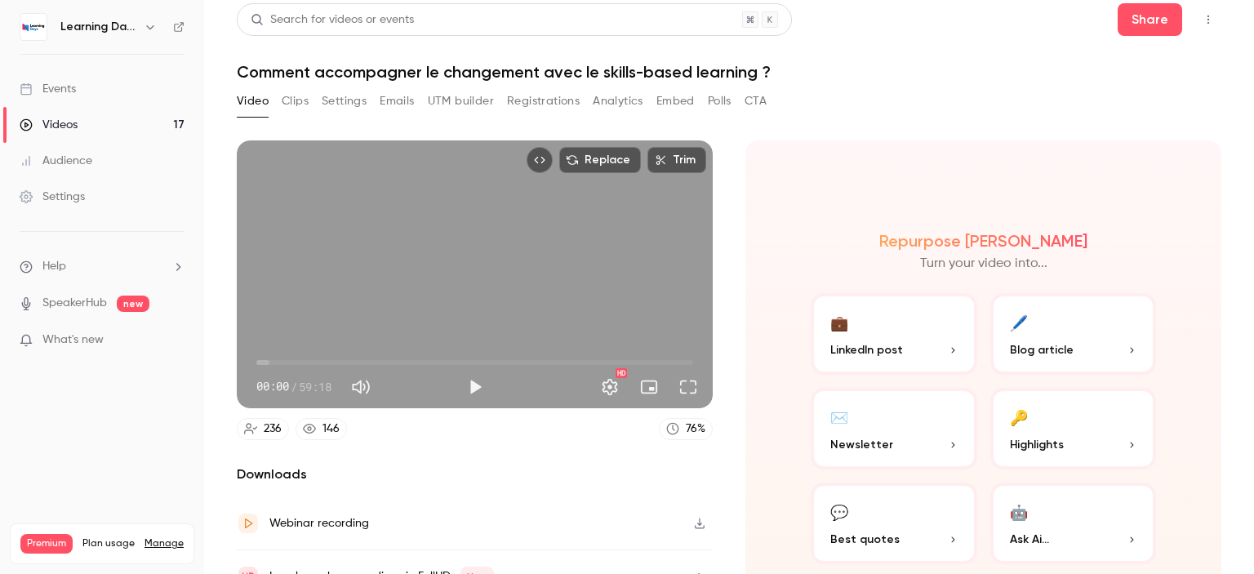
click at [59, 94] on div "Events" at bounding box center [48, 89] width 56 height 16
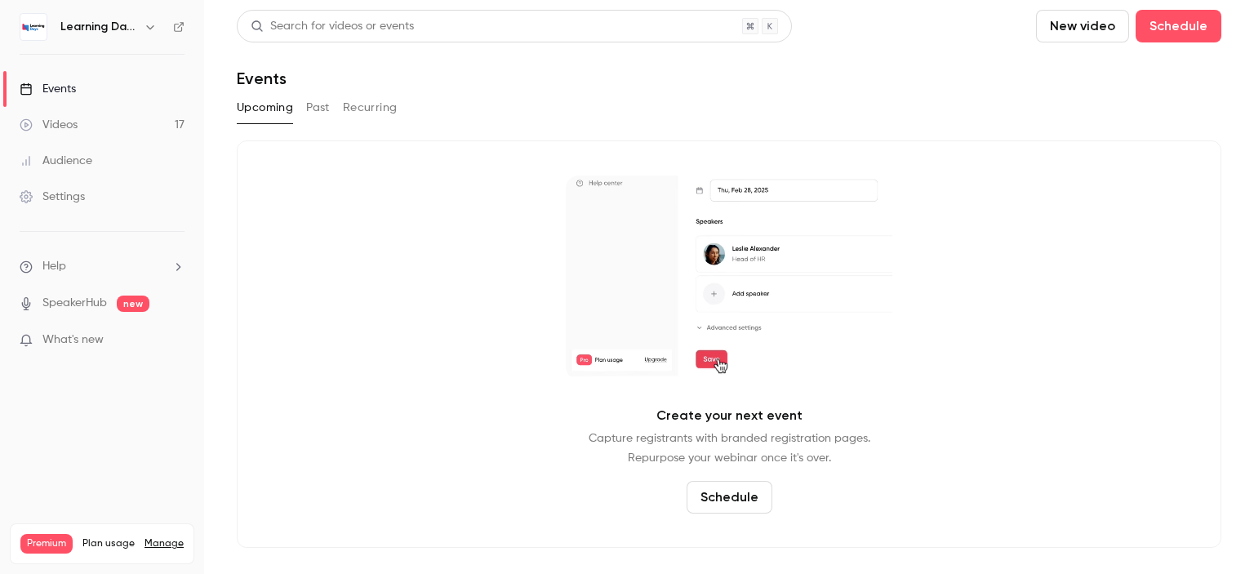
click at [70, 93] on div "Events" at bounding box center [48, 89] width 56 height 16
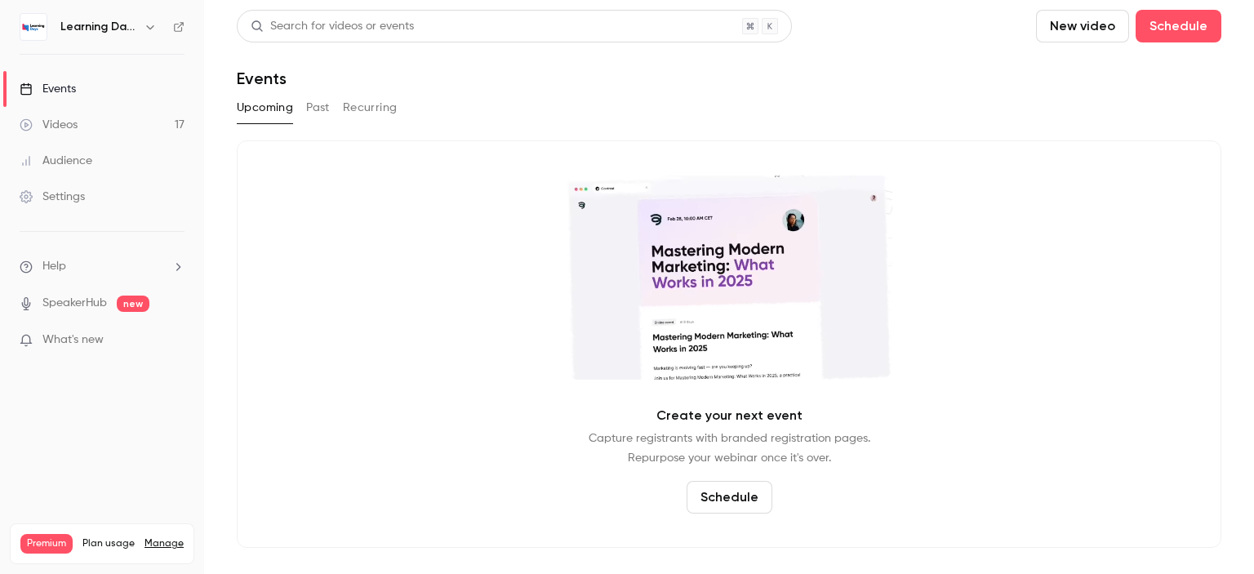
click at [75, 161] on div "Audience" at bounding box center [56, 161] width 73 height 16
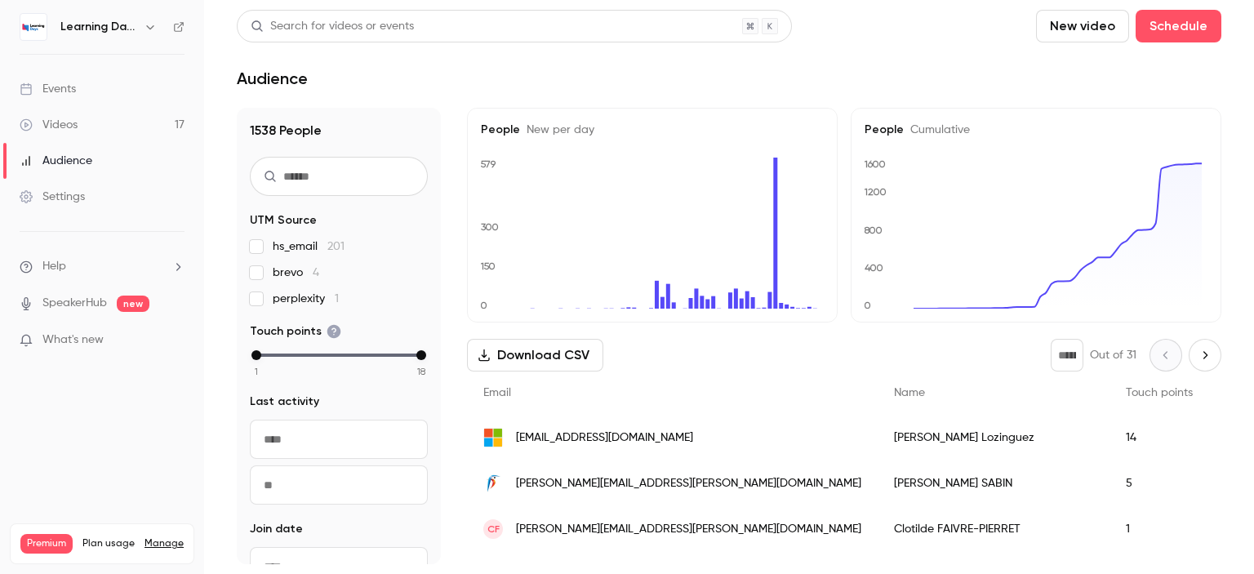
click at [60, 123] on div "Videos" at bounding box center [49, 125] width 58 height 16
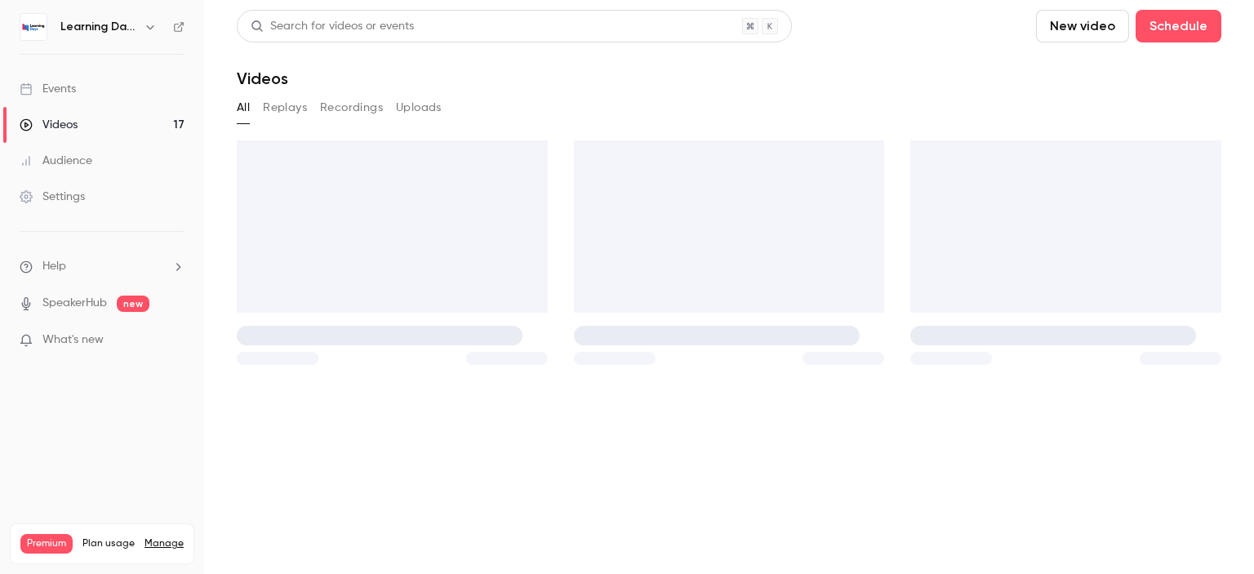
click at [72, 159] on div "Audience" at bounding box center [56, 161] width 73 height 16
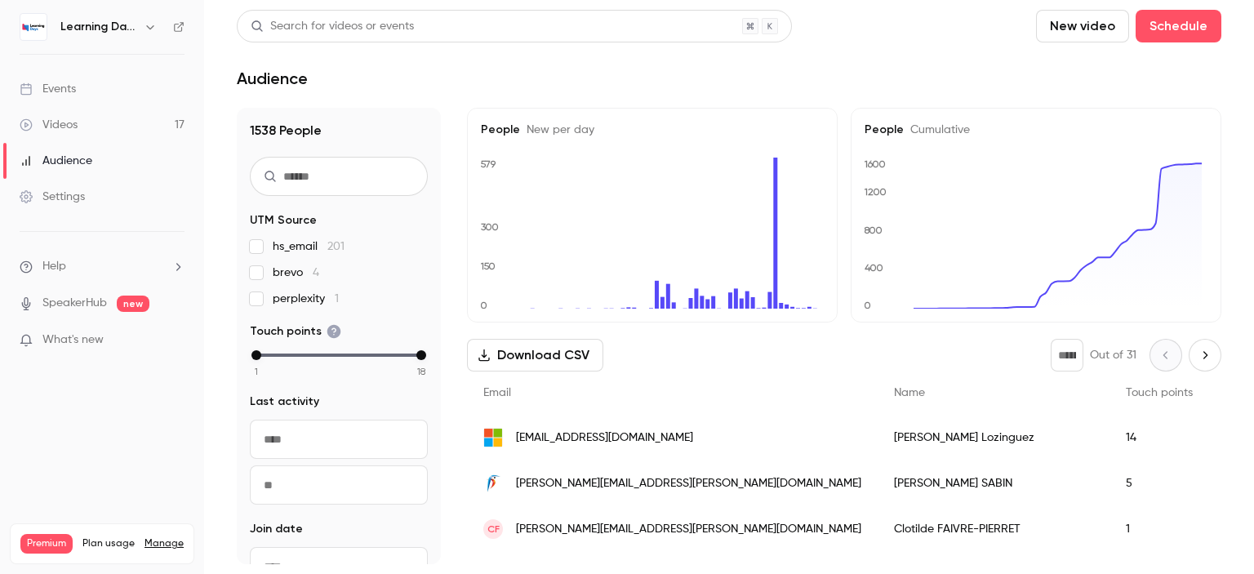
click at [56, 108] on link "Videos 17" at bounding box center [102, 125] width 204 height 36
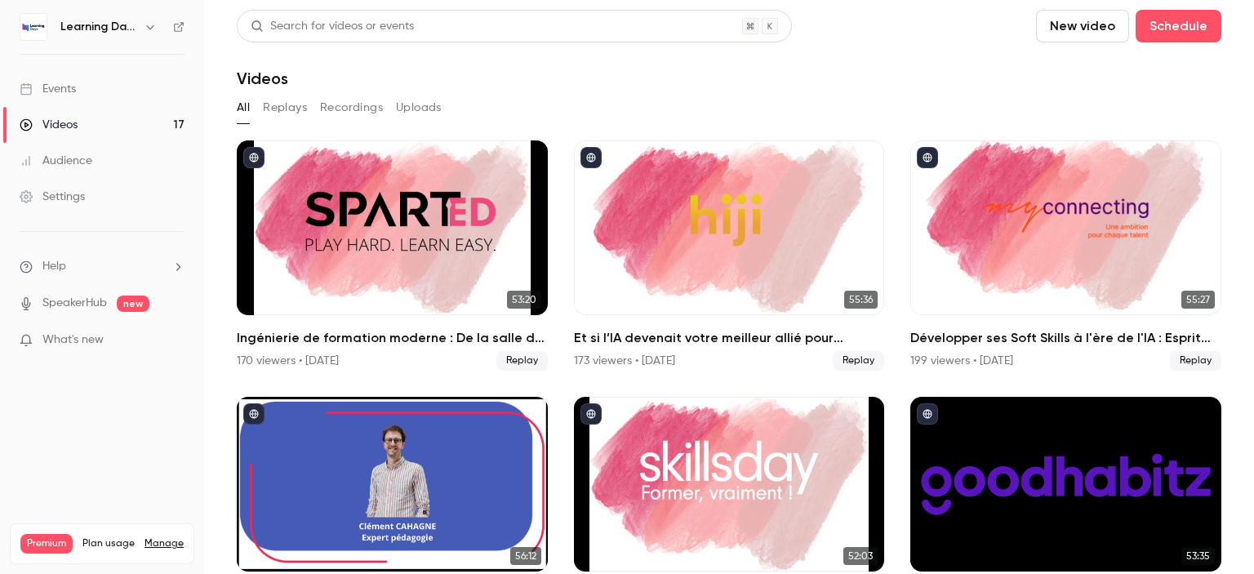
click at [81, 156] on div "Audience" at bounding box center [56, 161] width 73 height 16
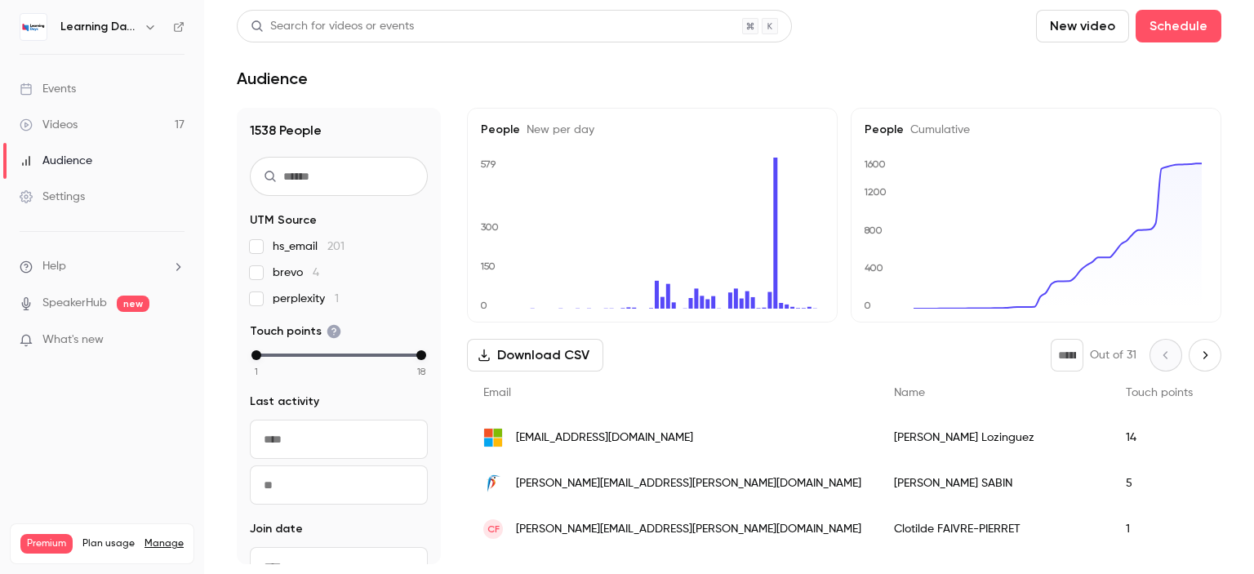
click at [104, 113] on link "Videos 17" at bounding box center [102, 125] width 204 height 36
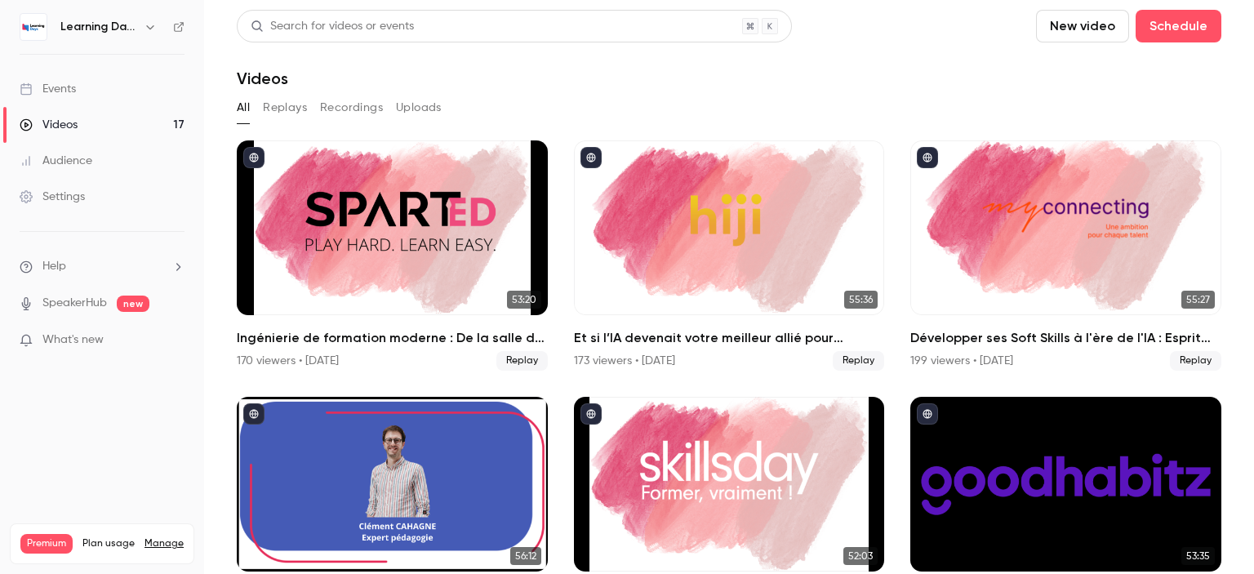
click at [89, 159] on div "Audience" at bounding box center [56, 161] width 73 height 16
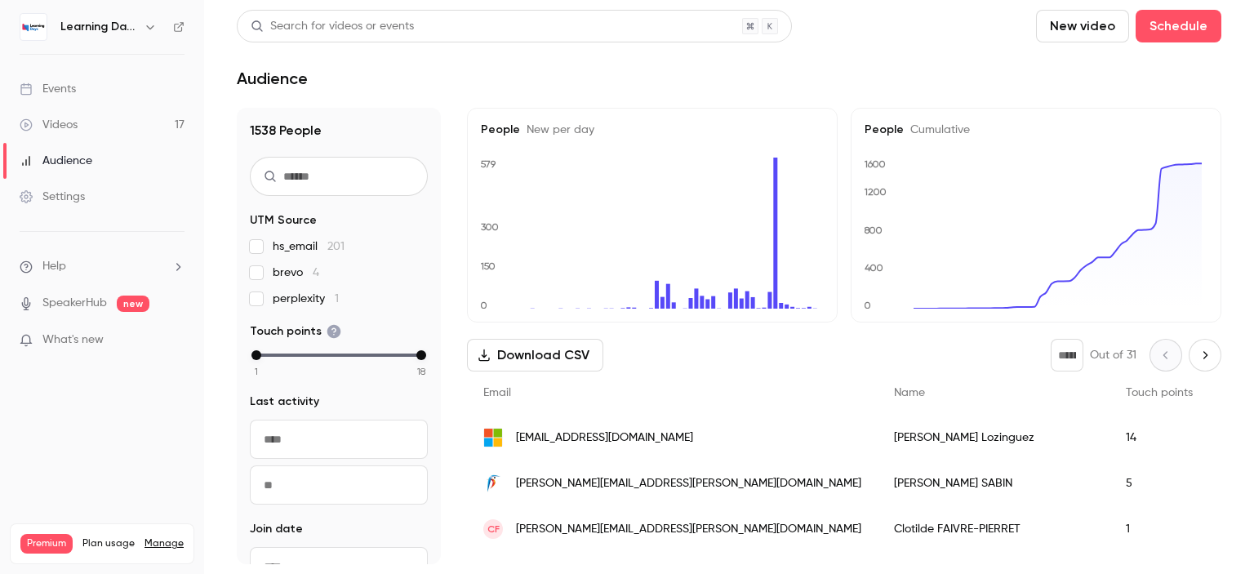
click at [85, 191] on link "Settings" at bounding box center [102, 197] width 204 height 36
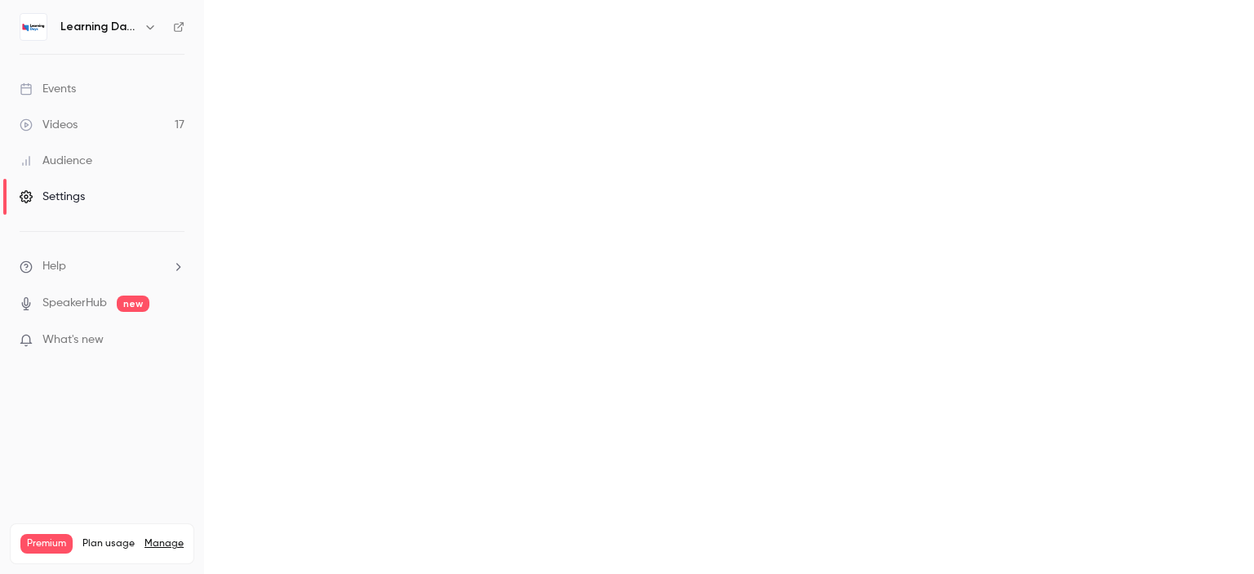
scroll to position [209, 0]
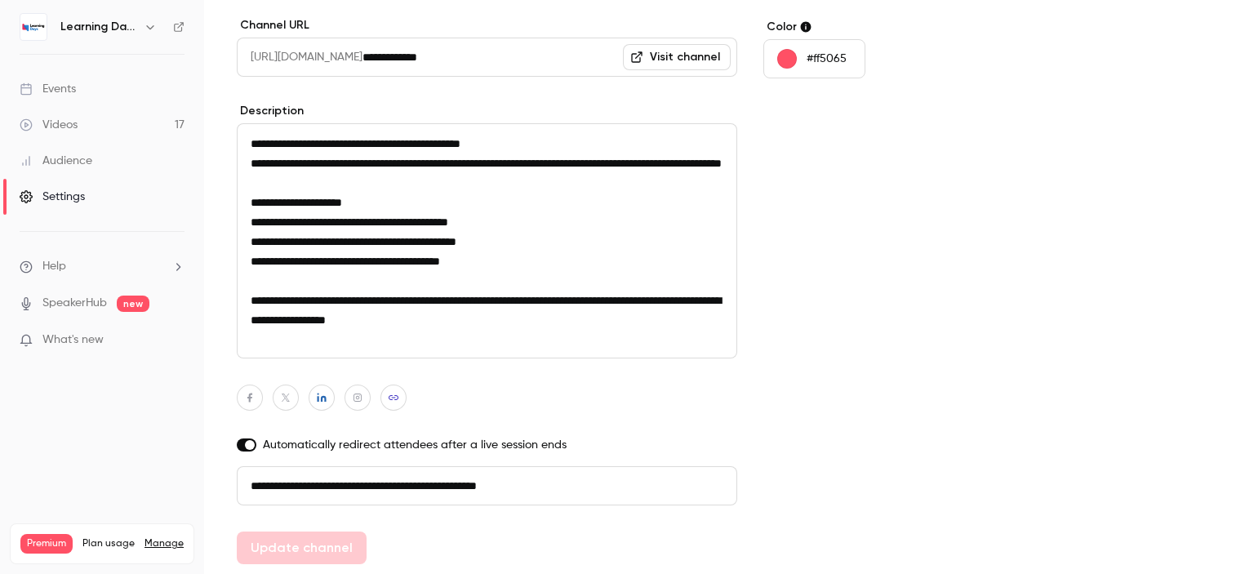
click at [78, 91] on link "Events" at bounding box center [102, 89] width 204 height 36
